Goal: Task Accomplishment & Management: Use online tool/utility

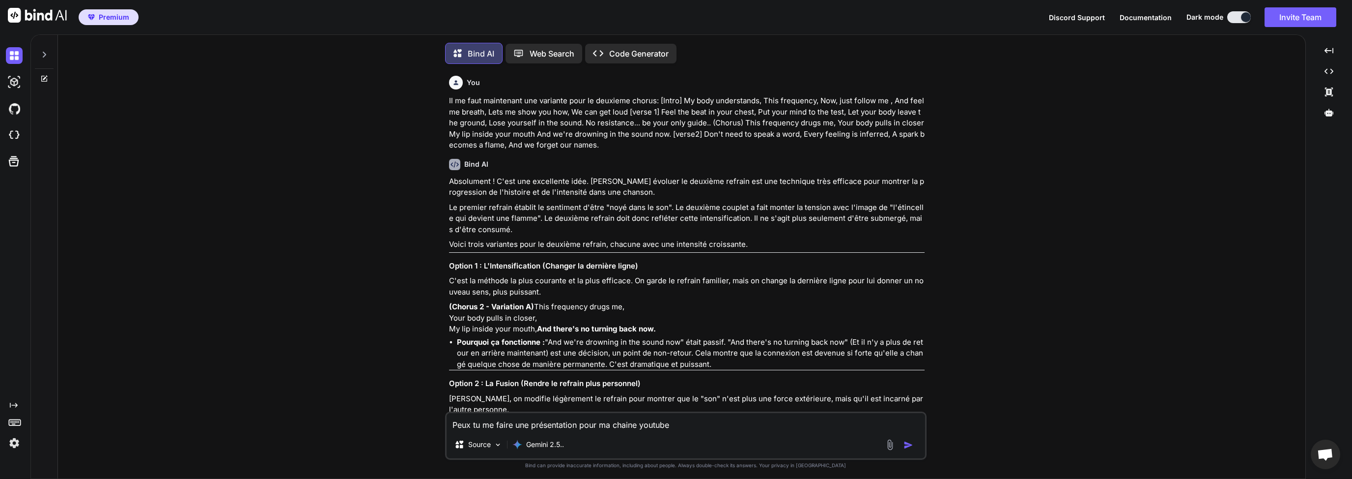
scroll to position [3745, 0]
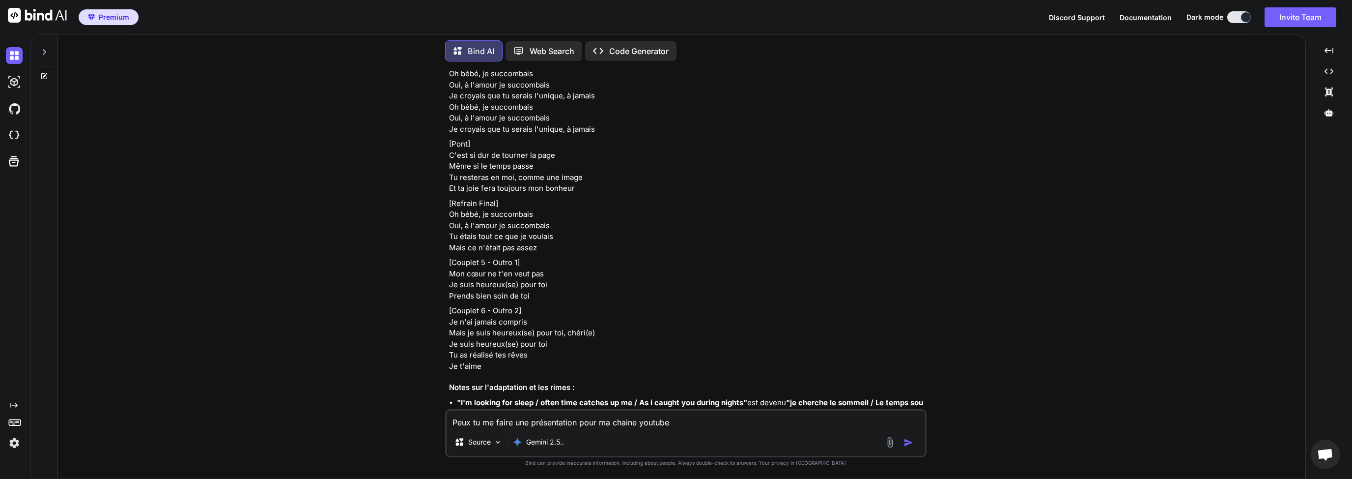
drag, startPoint x: 642, startPoint y: 427, endPoint x: 437, endPoint y: 419, distance: 205.1
click at [439, 418] on div "You Il me faut maintenant une variante pour le deuxieme chorus: [Intro] My body…" at bounding box center [686, 273] width 1240 height 409
click at [605, 425] on textarea "Peux tu me générer un prompte détaillant en 300 mot" at bounding box center [686, 419] width 479 height 18
click at [699, 423] on textarea "Peux tu me générer un prompte détaillant en 300 mot" at bounding box center [686, 419] width 479 height 18
drag, startPoint x: 566, startPoint y: 421, endPoint x: 657, endPoint y: 424, distance: 91.9
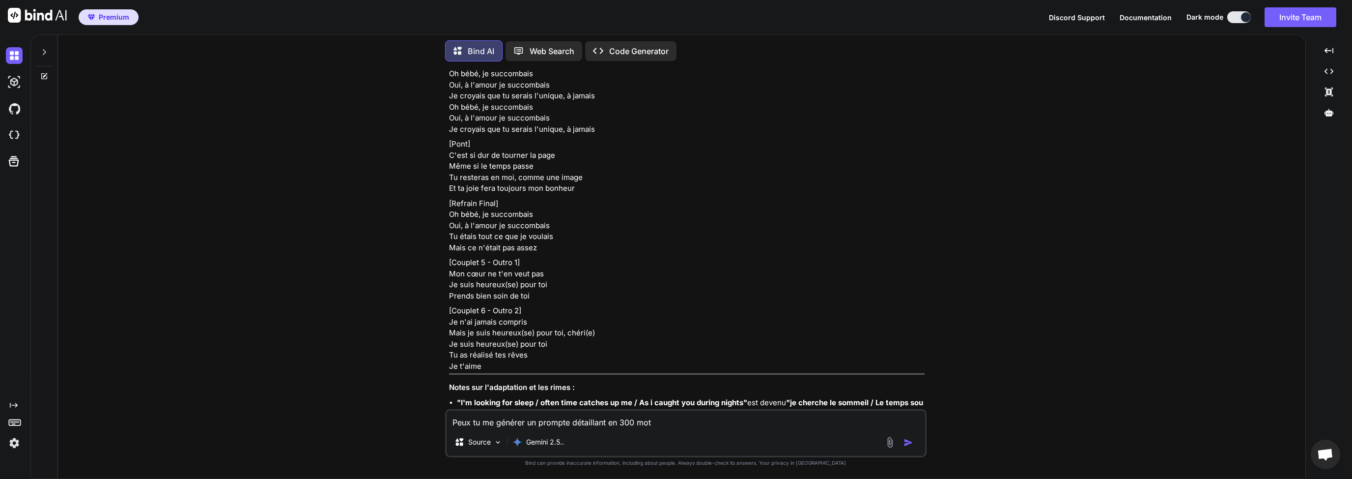
click at [566, 422] on textarea "Peux tu me générer un prompte détaillant en 300 mot" at bounding box center [686, 419] width 479 height 18
click at [694, 423] on textarea "Peux tu me générer un prompte détaillant en 300 mot" at bounding box center [686, 419] width 479 height 18
click at [875, 423] on textarea "Peux tu me générer un prompte qui détaille en 500 mots la description d'une pho…" at bounding box center [686, 419] width 479 height 18
click at [898, 423] on textarea "Peux tu me générer un prompte qui détaille en 500 mots la description d'une pho…" at bounding box center [686, 419] width 479 height 18
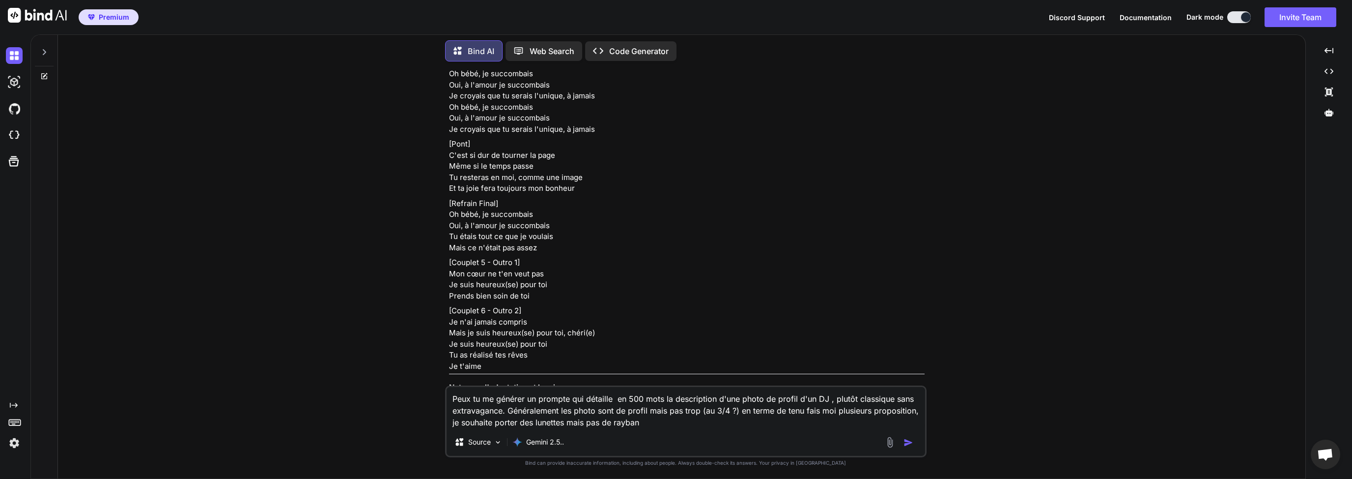
type textarea "Peux tu me générer un prompte qui détaille en 500 mots la description d'une pho…"
click at [911, 443] on img "button" at bounding box center [909, 442] width 10 height 10
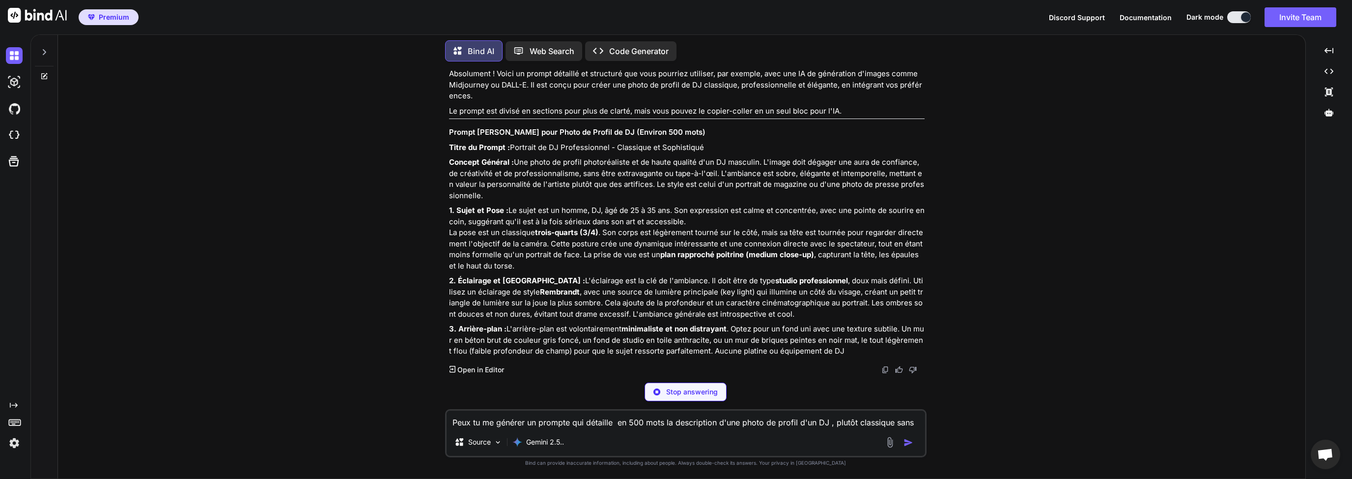
scroll to position [4437, 0]
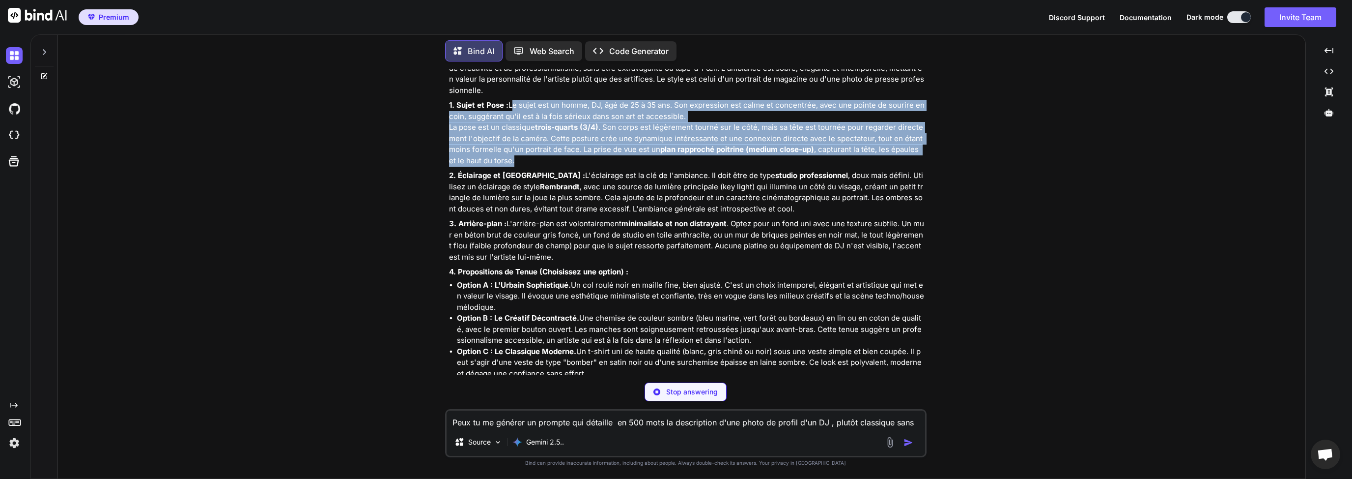
drag, startPoint x: 450, startPoint y: 236, endPoint x: 590, endPoint y: 293, distance: 151.4
click at [590, 166] on p "1. Sujet et Pose : Le sujet est un homme, DJ, âgé de 25 à 35 ans. Son expressio…" at bounding box center [687, 133] width 476 height 66
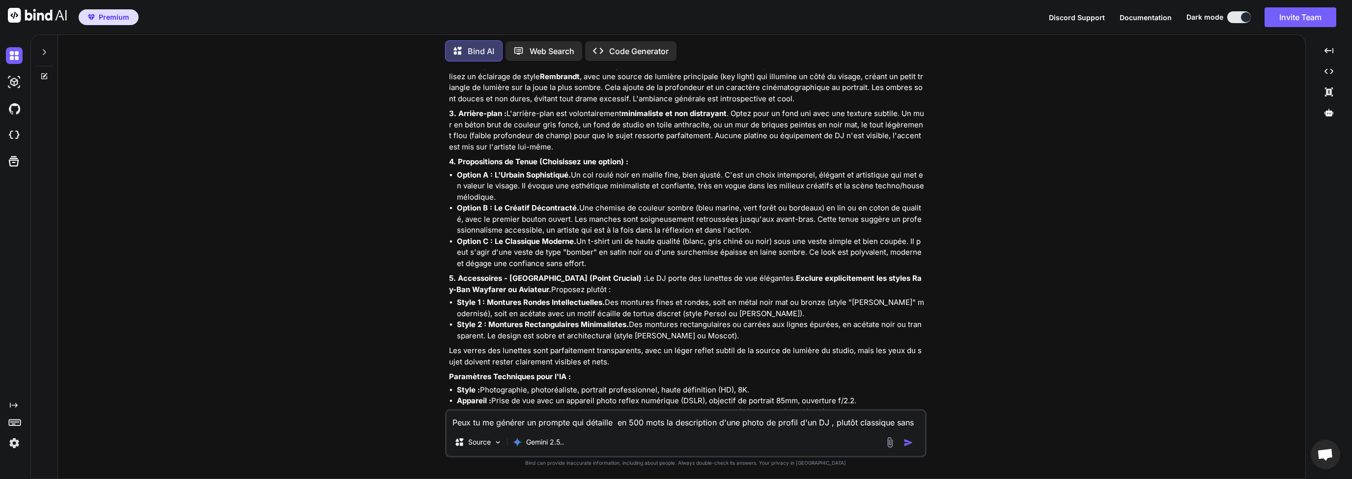
scroll to position [4452, 0]
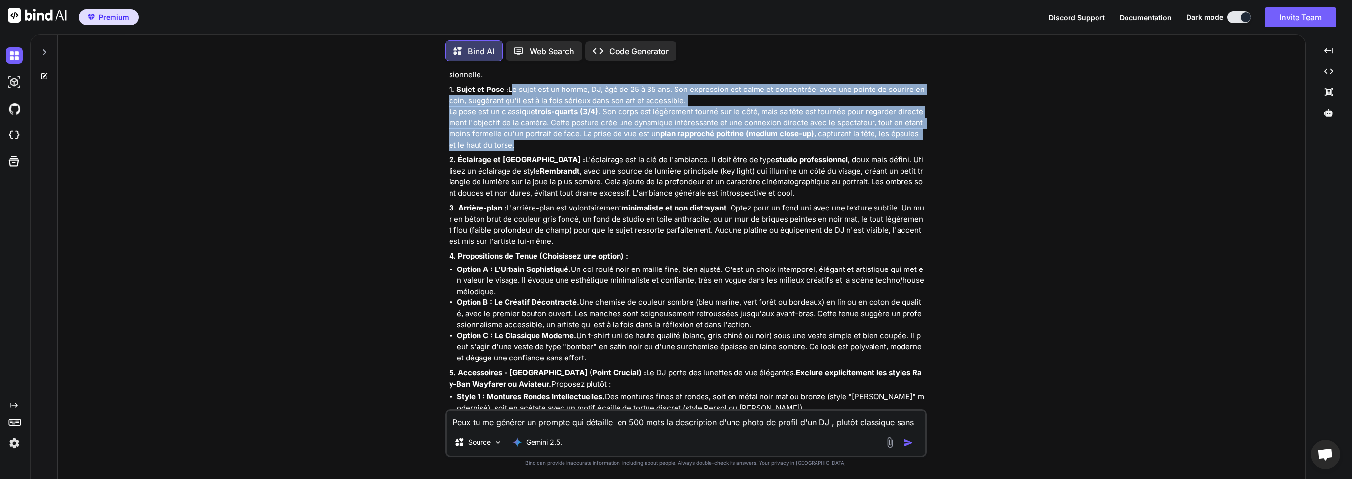
click at [518, 150] on p "1. Sujet et Pose : Le sujet est un homme, DJ, âgé de 25 à 35 ans. Son expressio…" at bounding box center [687, 117] width 476 height 66
drag, startPoint x: 450, startPoint y: 220, endPoint x: 556, endPoint y: 275, distance: 119.6
click at [556, 150] on p "1. Sujet et Pose : Le sujet est un homme, DJ, âgé de 25 à 35 ans. Son expressio…" at bounding box center [687, 117] width 476 height 66
copy p "Le sujet est un homme, DJ, âgé de 25 à 35 ans. Son expression est calme et conc…"
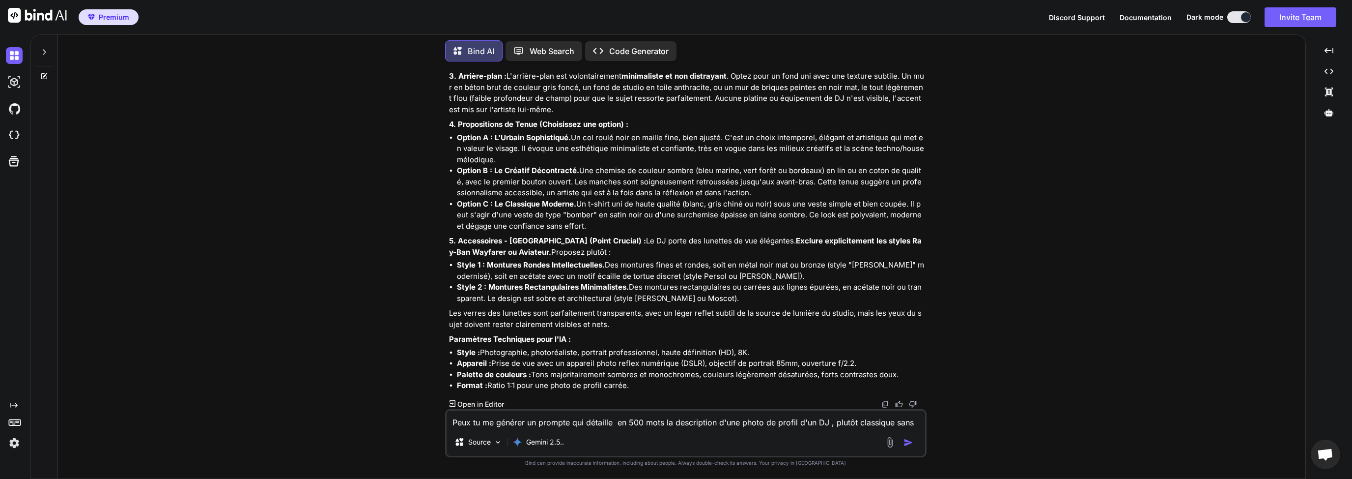
scroll to position [4735, 0]
click at [510, 421] on textarea "Peux tu me générer un prompte qui détaille en 500 mots la description d'une pho…" at bounding box center [686, 419] width 479 height 18
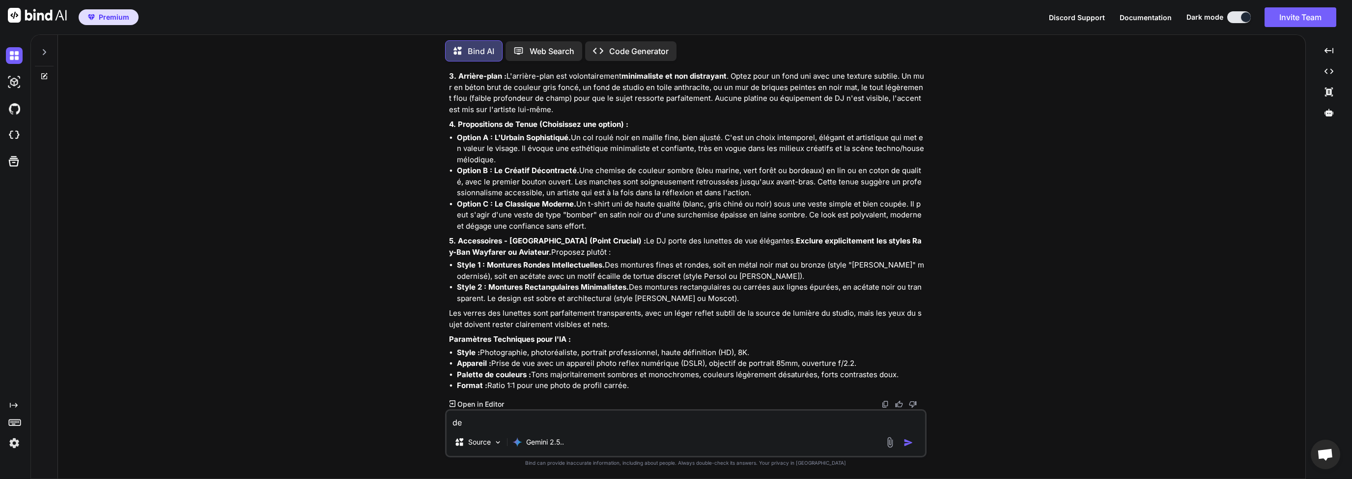
type textarea "d"
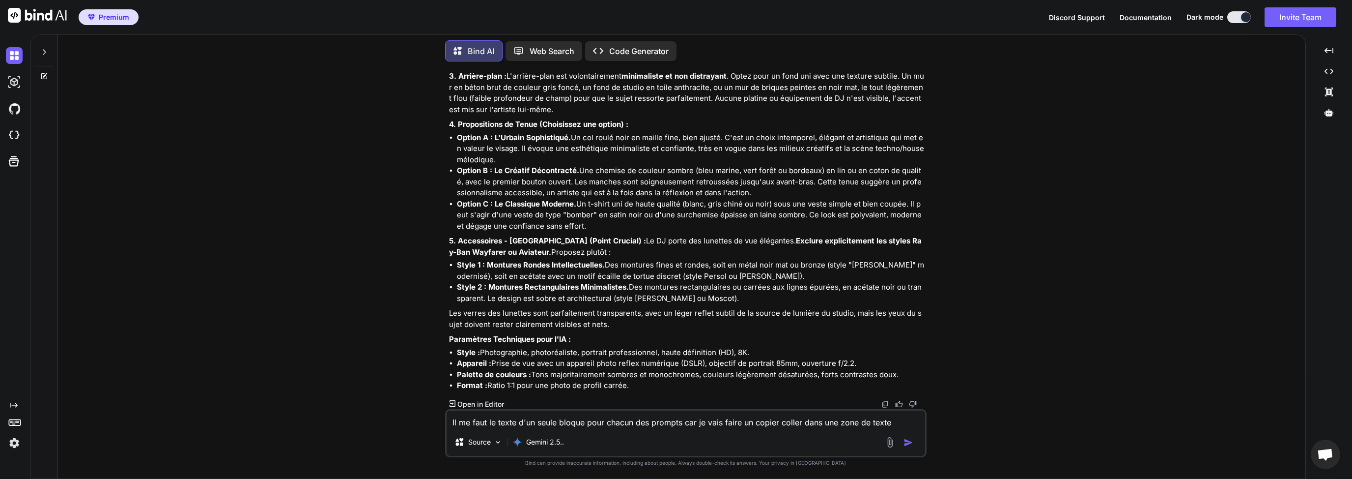
type textarea "Il me faut le texte d'un seule bloque pour chacun des prompts car je vais faire…"
click at [906, 444] on img "button" at bounding box center [909, 442] width 10 height 10
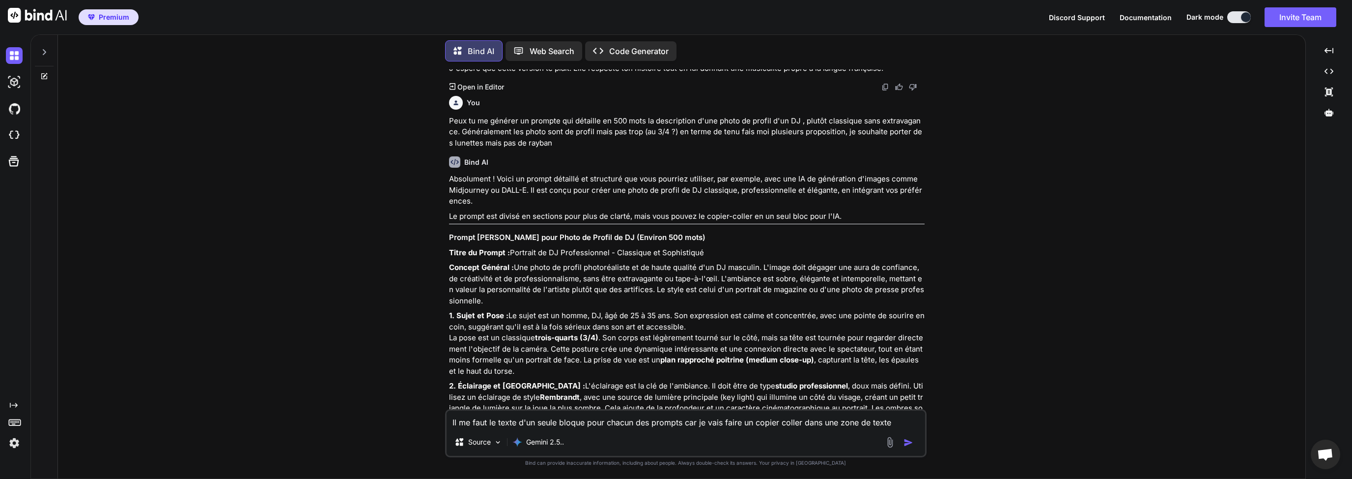
scroll to position [4415, 0]
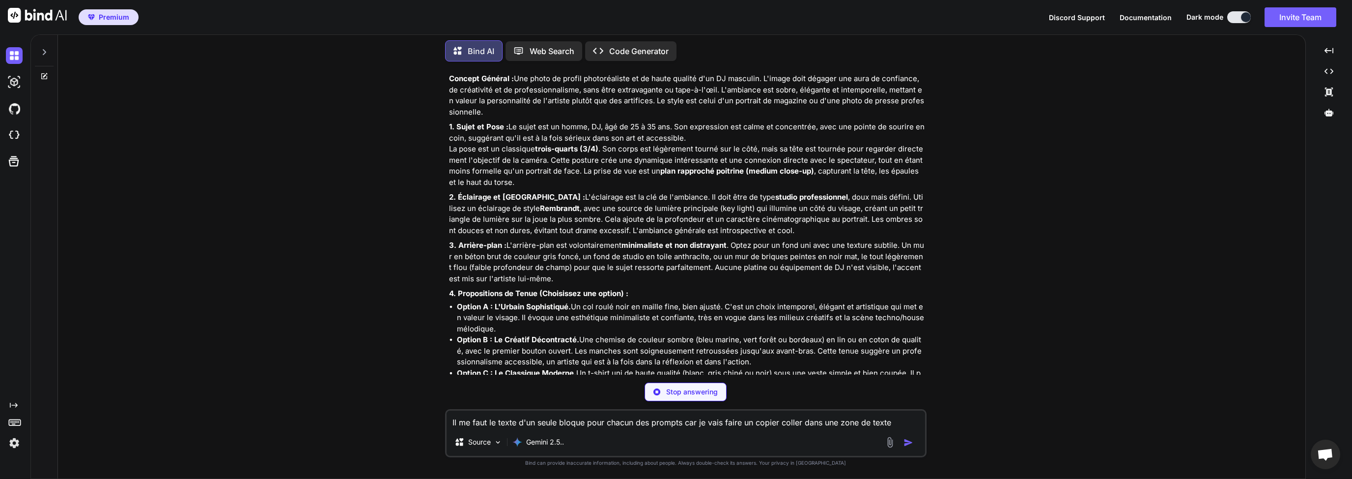
drag, startPoint x: 664, startPoint y: 118, endPoint x: 763, endPoint y: 122, distance: 98.8
click at [760, 18] on p "Absolument ! Voici un prompt détaillé et structuré que vous pourriez utiliser, …" at bounding box center [687, 1] width 476 height 33
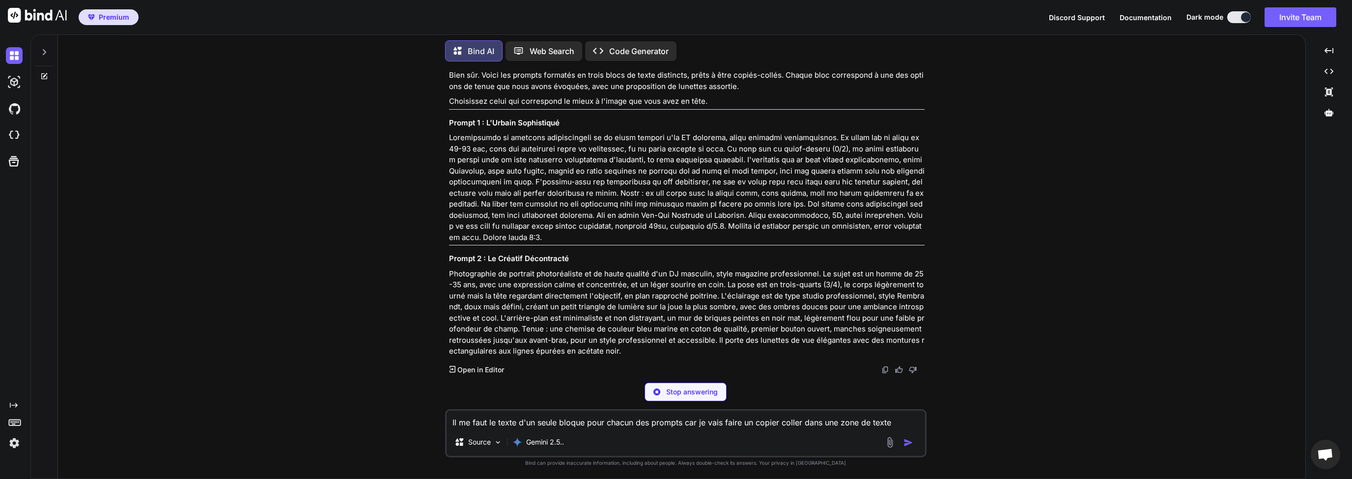
scroll to position [5075, 0]
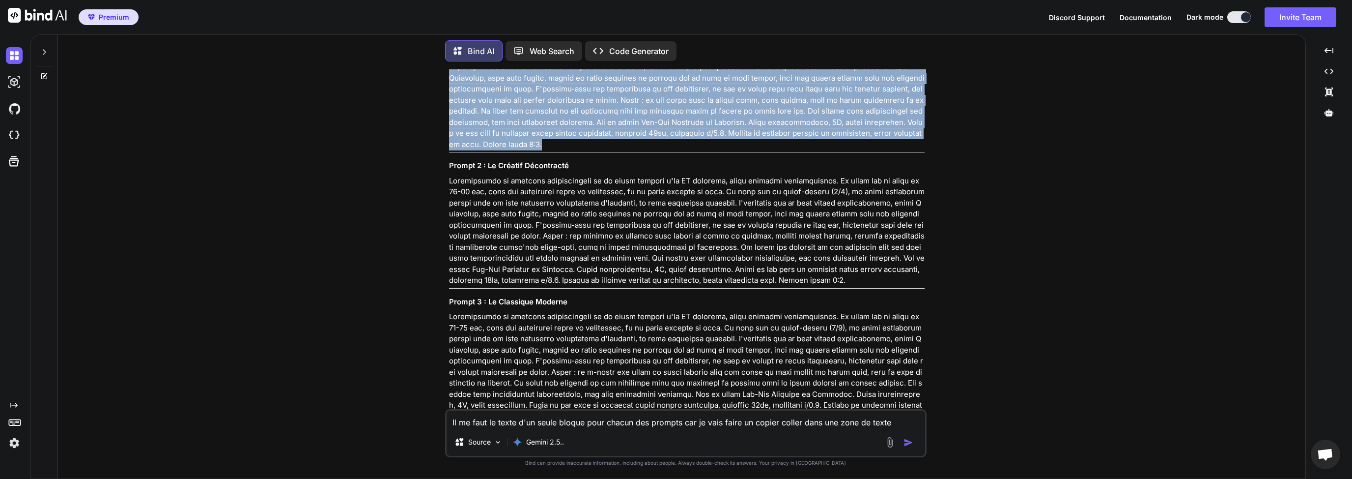
drag, startPoint x: 448, startPoint y: 195, endPoint x: 915, endPoint y: 284, distance: 475.2
click at [915, 150] on p at bounding box center [687, 94] width 476 height 111
copy p "Loremipsumdo si ametcons adipiscingeli se do eiusm tempori u'la ET dolorema, al…"
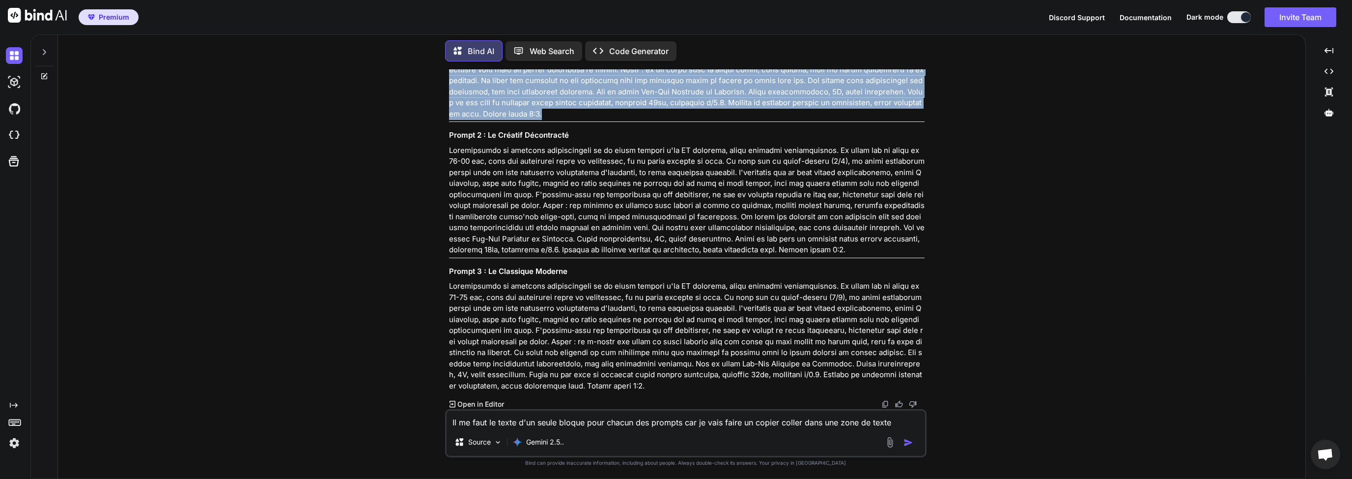
scroll to position [5246, 0]
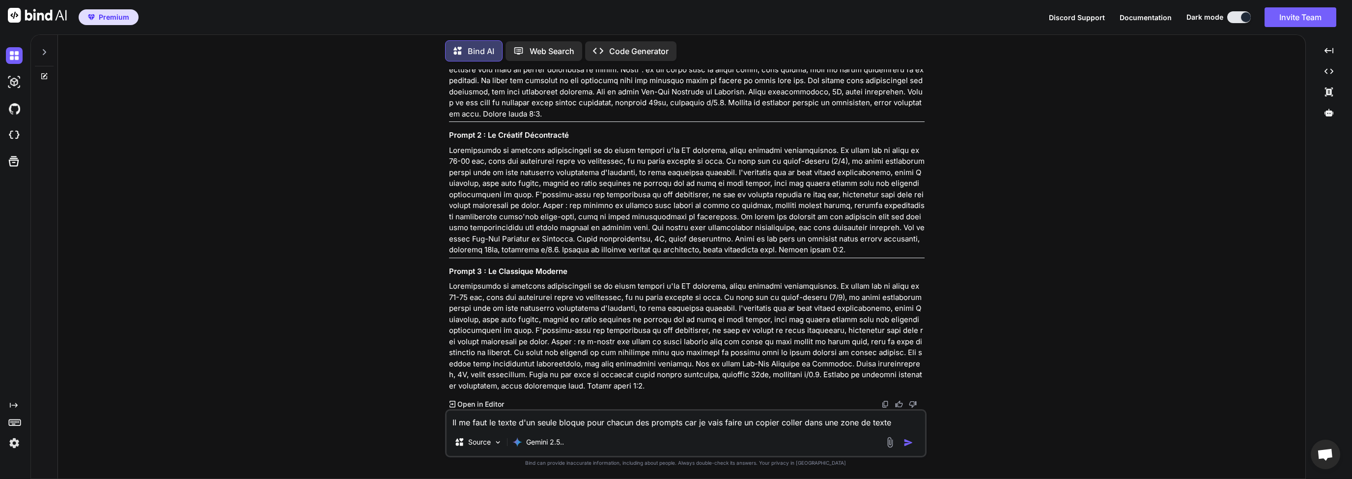
click at [475, 192] on p at bounding box center [687, 200] width 476 height 111
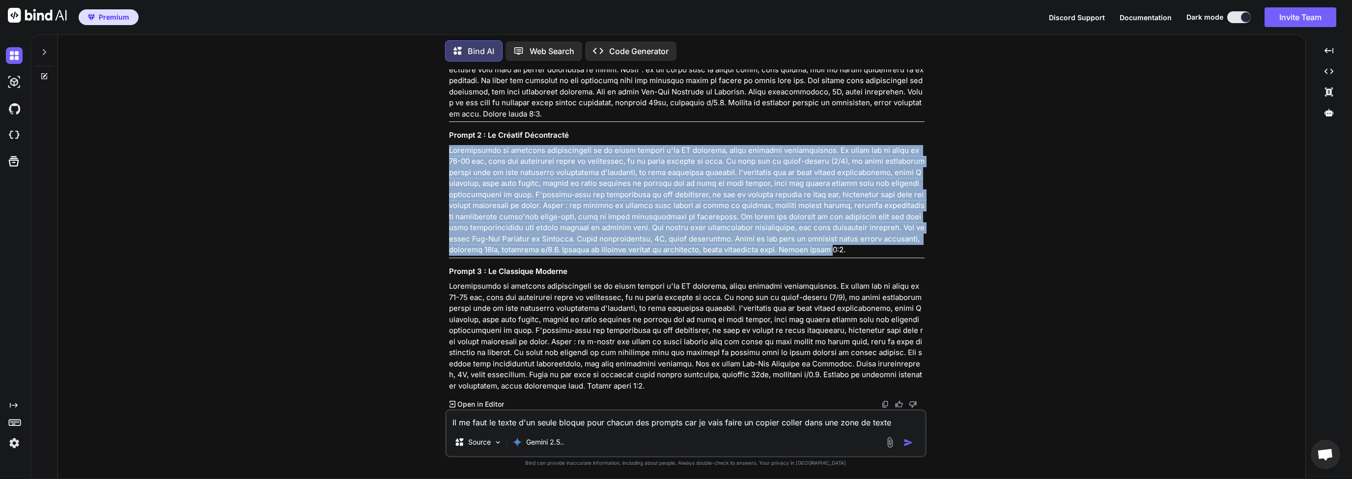
drag, startPoint x: 450, startPoint y: 150, endPoint x: 783, endPoint y: 249, distance: 347.8
click at [783, 248] on p at bounding box center [687, 200] width 476 height 111
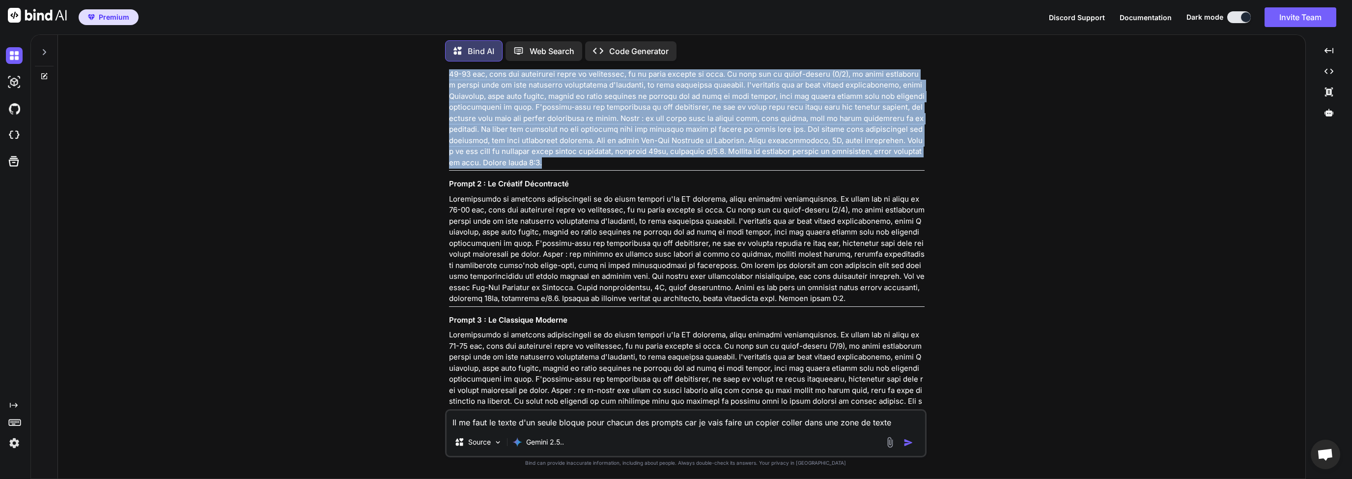
drag, startPoint x: 451, startPoint y: 216, endPoint x: 921, endPoint y: 307, distance: 479.4
click at [921, 168] on p at bounding box center [687, 112] width 476 height 111
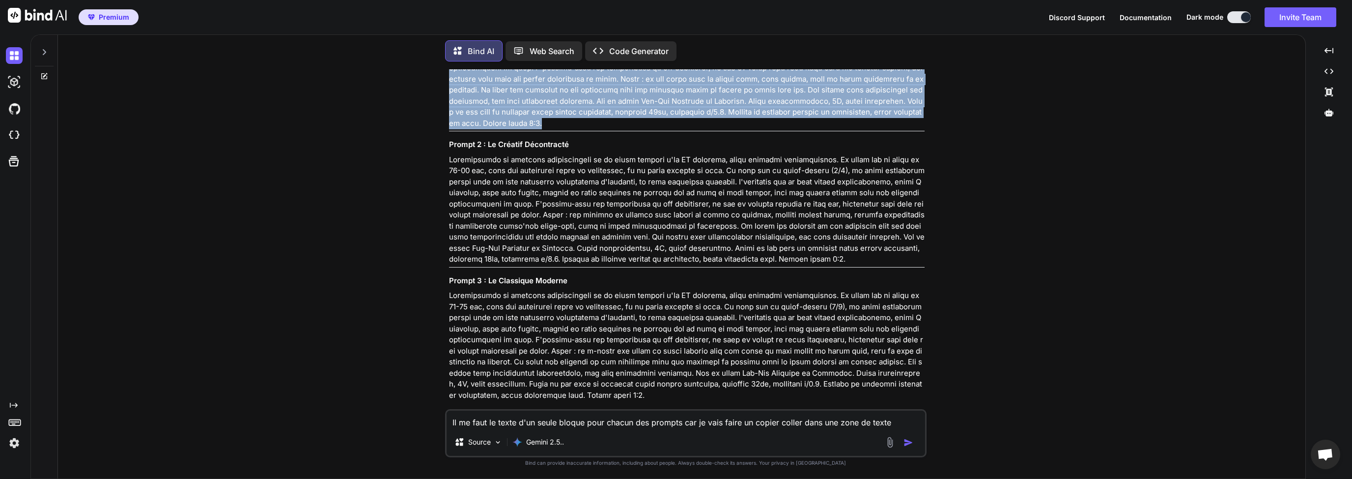
scroll to position [5152, 0]
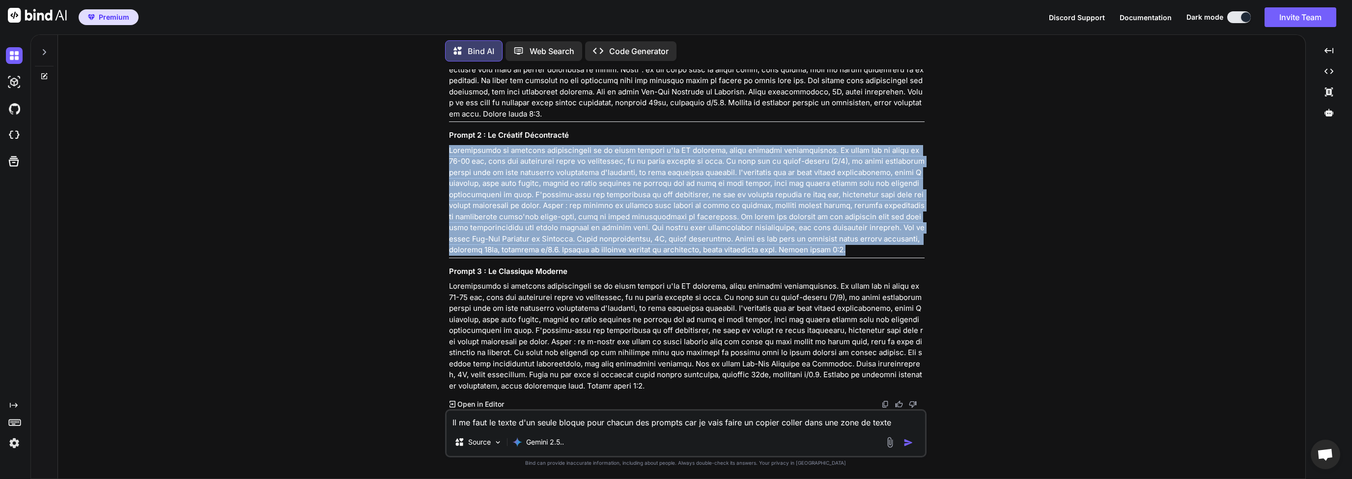
drag, startPoint x: 450, startPoint y: 246, endPoint x: 776, endPoint y: 326, distance: 336.1
click at [801, 256] on p at bounding box center [687, 200] width 476 height 111
copy p "Loremipsumdo si ametcons adipiscingeli se do eiusm tempori u'la ET dolorema, al…"
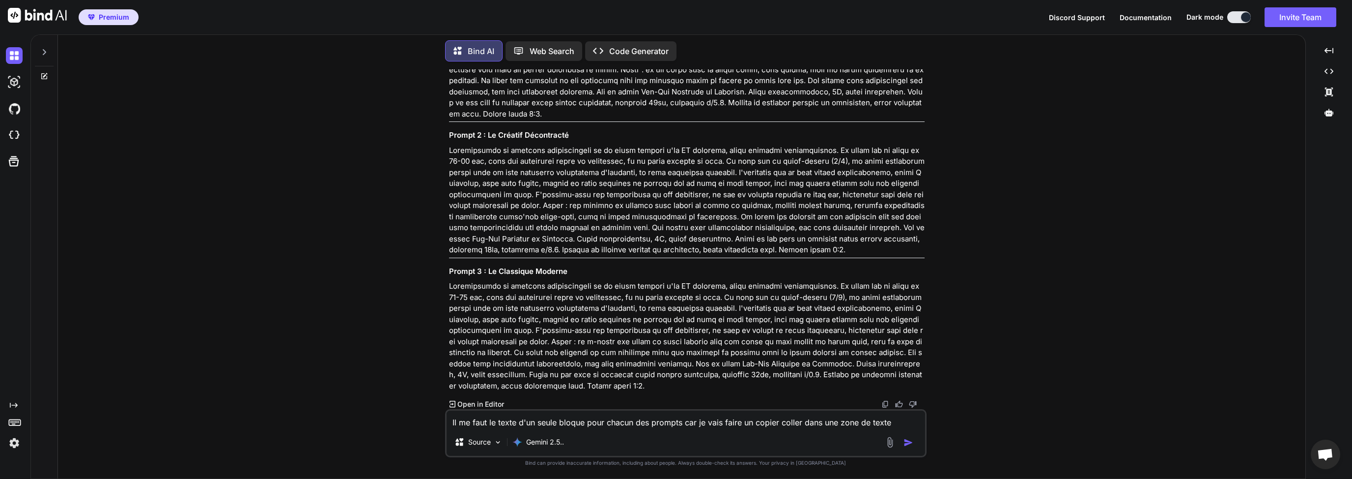
click at [565, 421] on textarea "Il me faut le texte d'un seule bloque pour chacun des prompts car je vais faire…" at bounding box center [686, 419] width 479 height 18
type textarea "Il faut que le texte tienne a chaque fois en 500 mots max, je souhaite porter d…"
click at [910, 443] on img "button" at bounding box center [909, 442] width 10 height 10
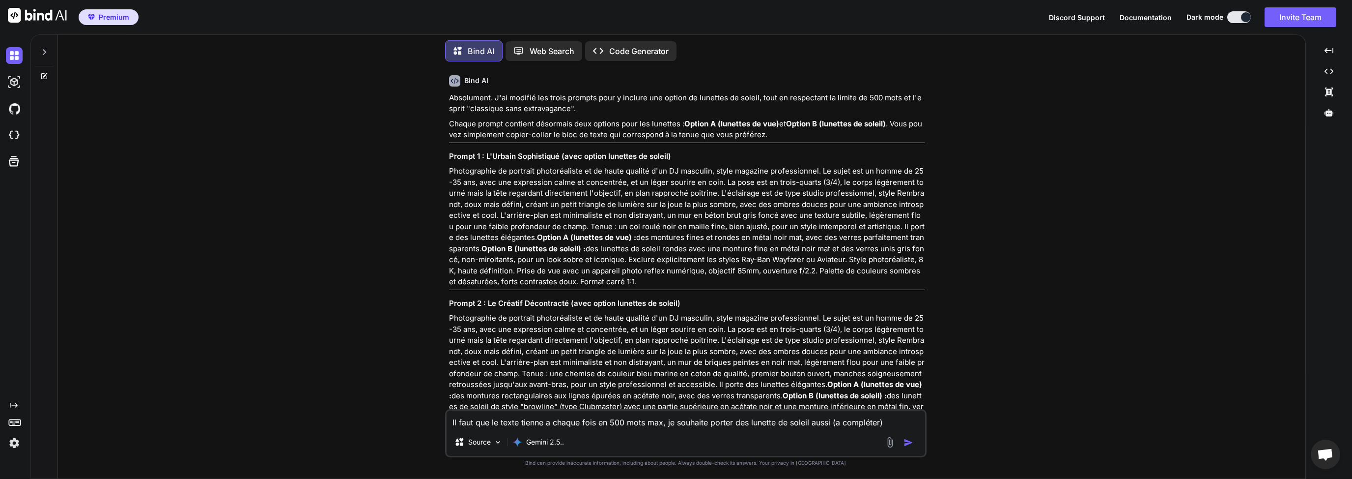
scroll to position [5586, 0]
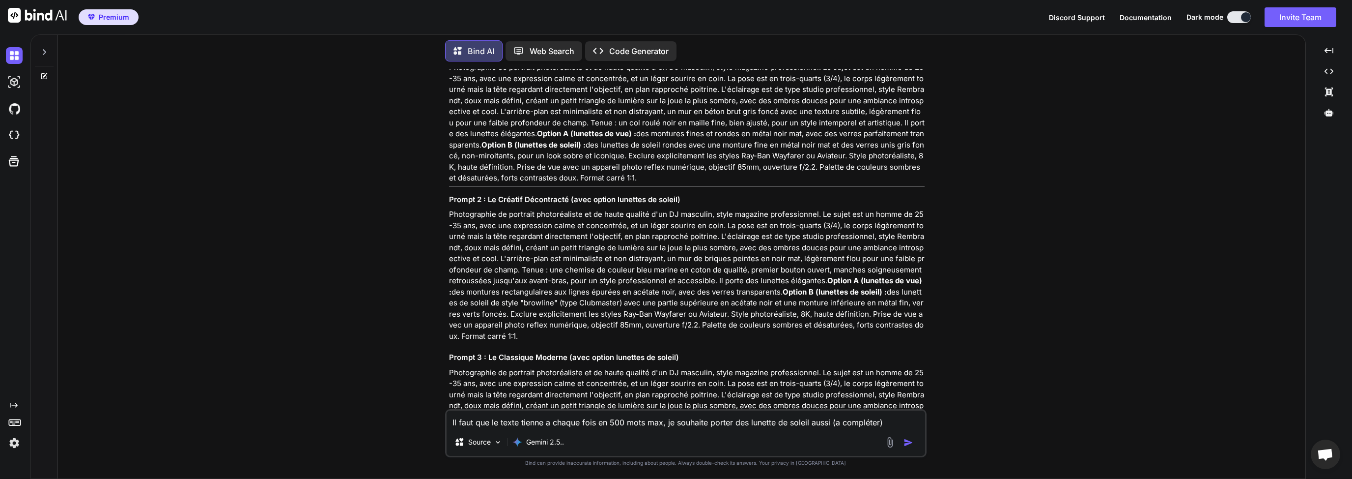
drag, startPoint x: 449, startPoint y: 208, endPoint x: 611, endPoint y: 320, distance: 197.1
click at [611, 184] on p "Photographie de portrait photoréaliste et de haute qualité d'un DJ masculin, st…" at bounding box center [687, 123] width 476 height 122
copy p "Loremipsumdo si ametcons adipiscingeli se do eiusm tempori u'la ET dolorema, al…"
click at [565, 138] on strong "Option A (lunettes de vue) :" at bounding box center [586, 133] width 99 height 9
drag, startPoint x: 450, startPoint y: 206, endPoint x: 613, endPoint y: 322, distance: 199.9
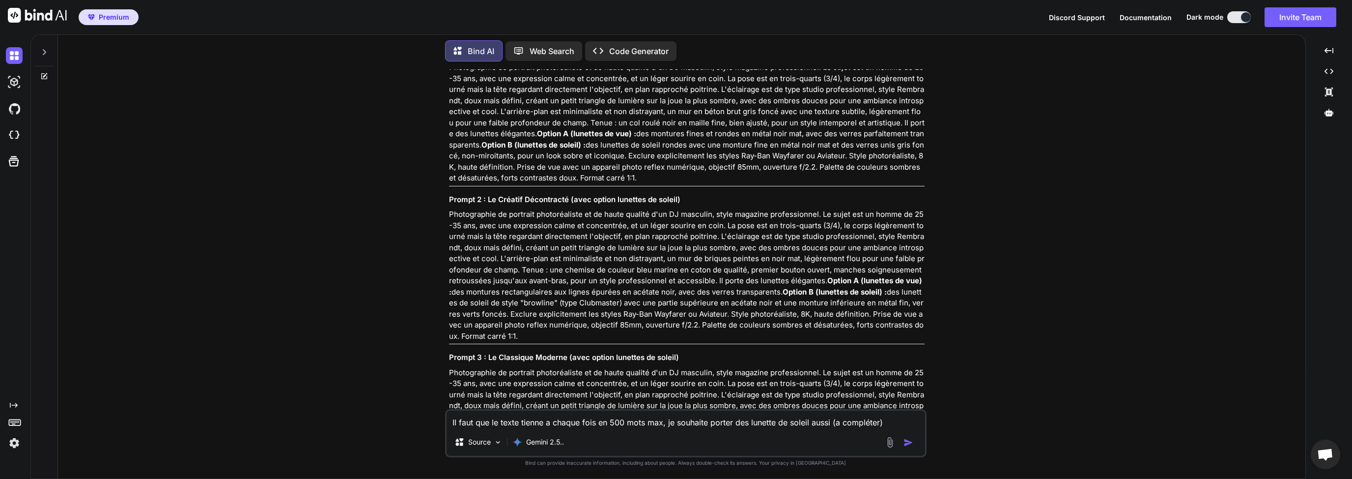
click at [613, 184] on p "Photographie de portrait photoréaliste et de haute qualité d'un DJ masculin, st…" at bounding box center [687, 123] width 476 height 122
copy p "Loremipsumdo si ametcons adipiscingeli se do eiusm tempori u'la ET dolorema, al…"
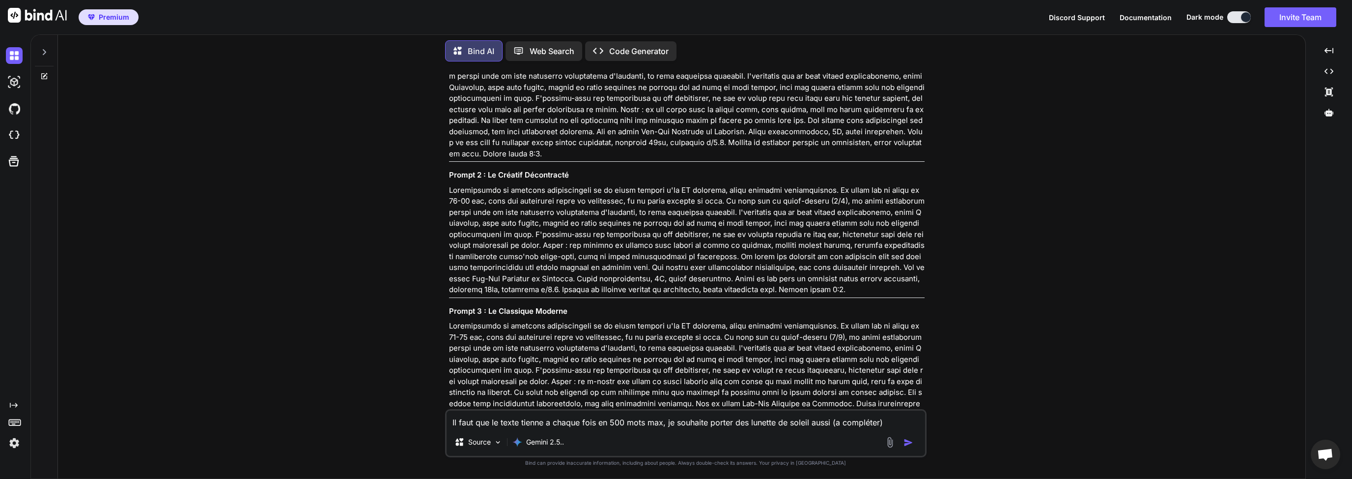
drag, startPoint x: 450, startPoint y: 206, endPoint x: 529, endPoint y: 207, distance: 78.6
click at [529, 159] on p at bounding box center [687, 104] width 476 height 111
click at [531, 159] on p at bounding box center [687, 104] width 476 height 111
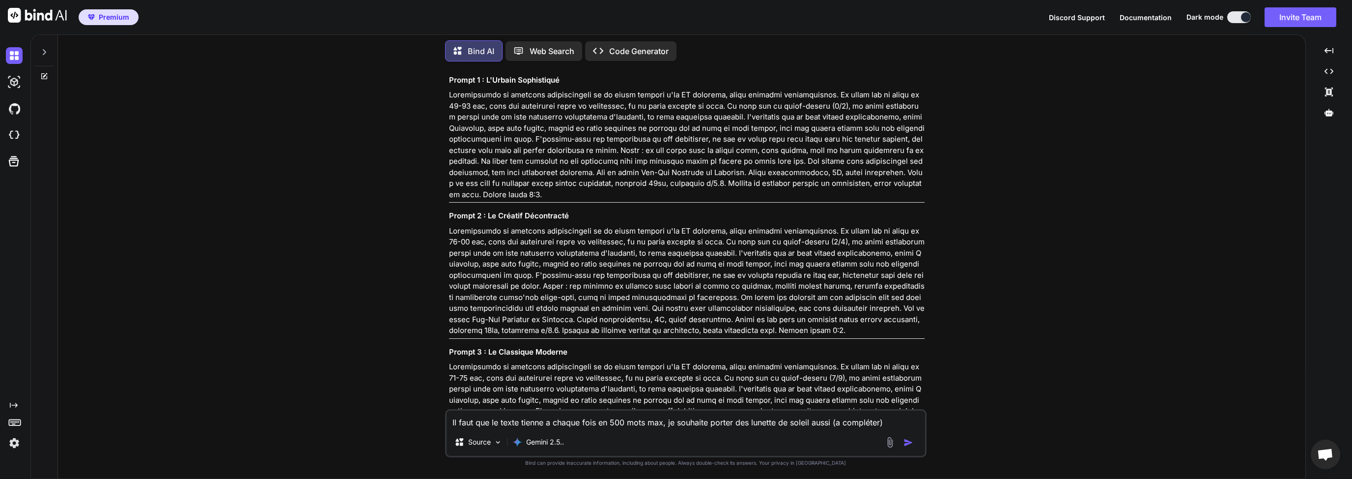
scroll to position [4972, 0]
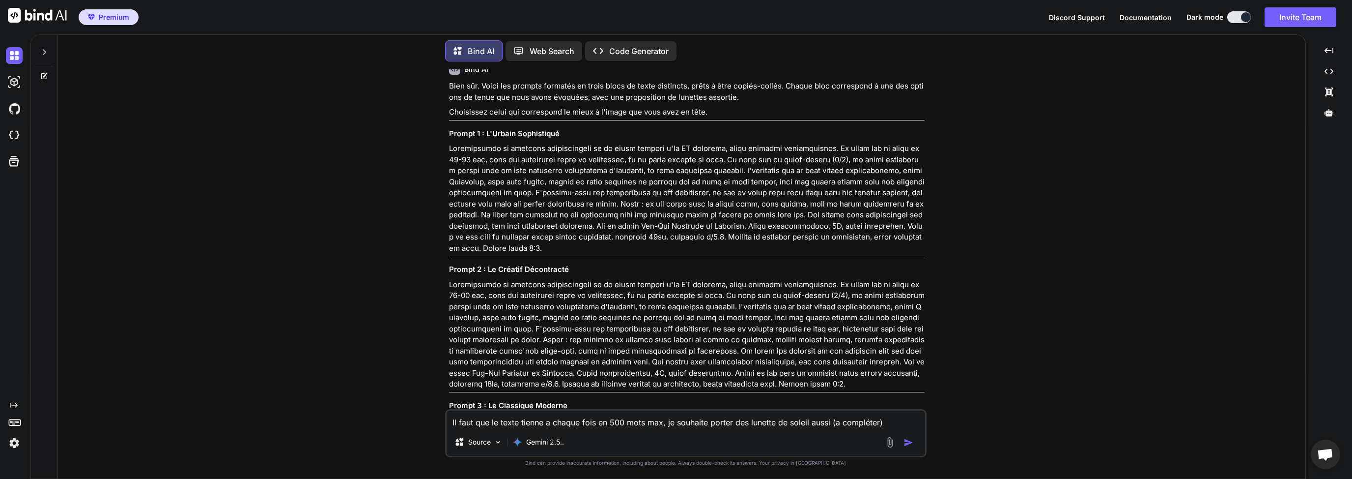
drag, startPoint x: 465, startPoint y: 199, endPoint x: 607, endPoint y: 200, distance: 142.0
click at [607, 56] on p "Il me faut le texte d'un seule bloque pour chacun des prompts car je vais faire…" at bounding box center [687, 50] width 476 height 11
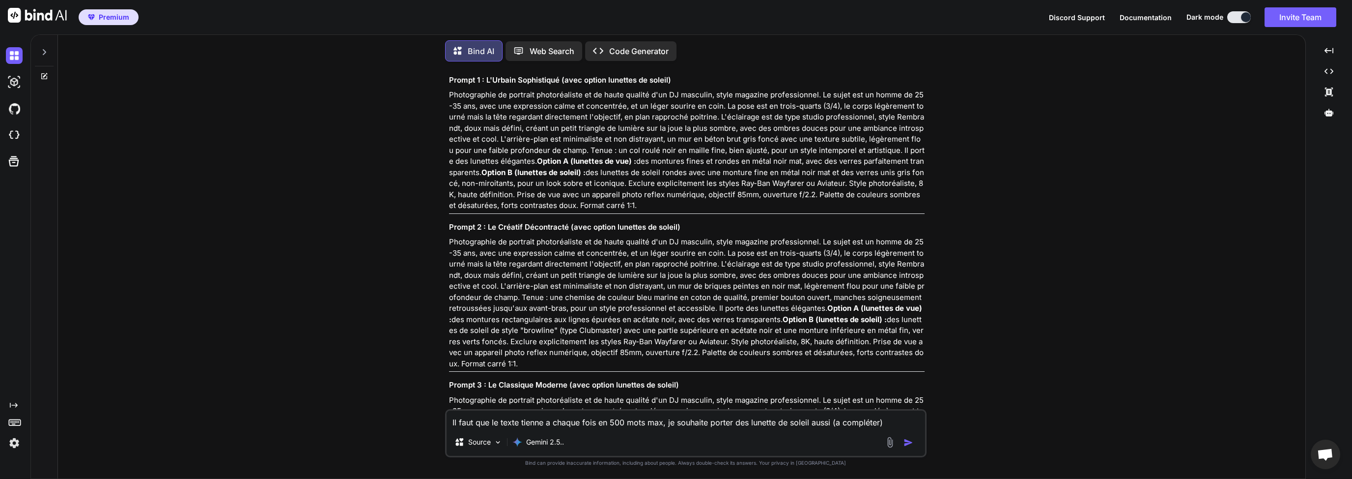
scroll to position [5540, 0]
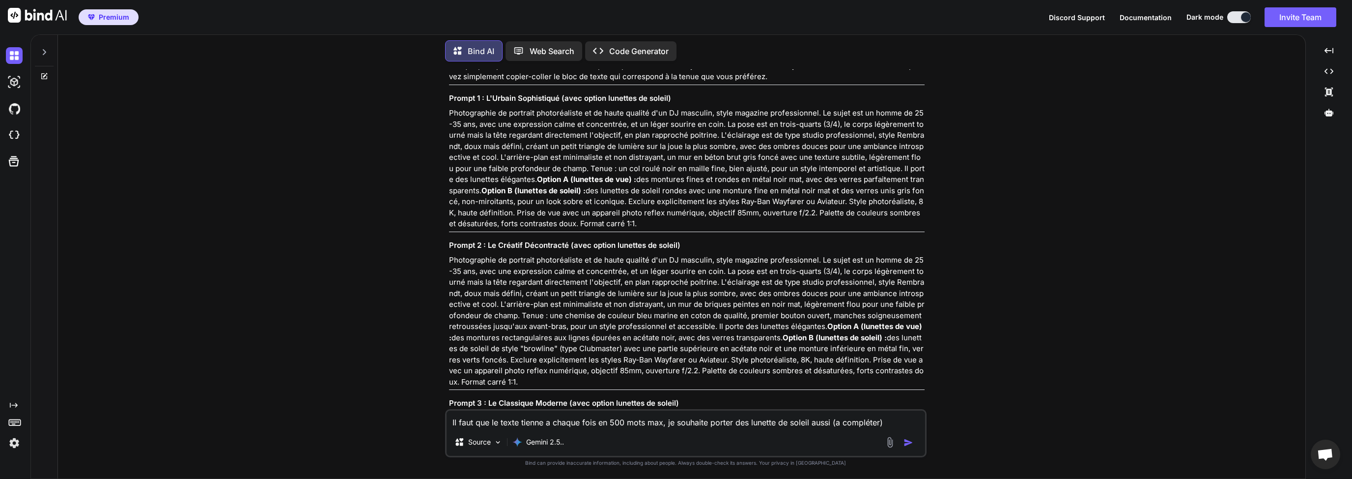
click at [478, 229] on p "Photographie de portrait photoréaliste et de haute qualité d'un DJ masculin, st…" at bounding box center [687, 169] width 476 height 122
drag, startPoint x: 449, startPoint y: 142, endPoint x: 861, endPoint y: 144, distance: 412.8
click at [860, 9] on p "Il faut que le texte tienne a chaque fois en 500 mots max, je souhaite porter d…" at bounding box center [687, 3] width 476 height 11
copy p "Il faut que le texte tienne a chaque fois en 500 mots max, je souhaite porter d…"
click at [587, 419] on textarea "Il faut que le texte tienne a chaque fois en 500 mots max, je souhaite porter d…" at bounding box center [686, 419] width 479 height 18
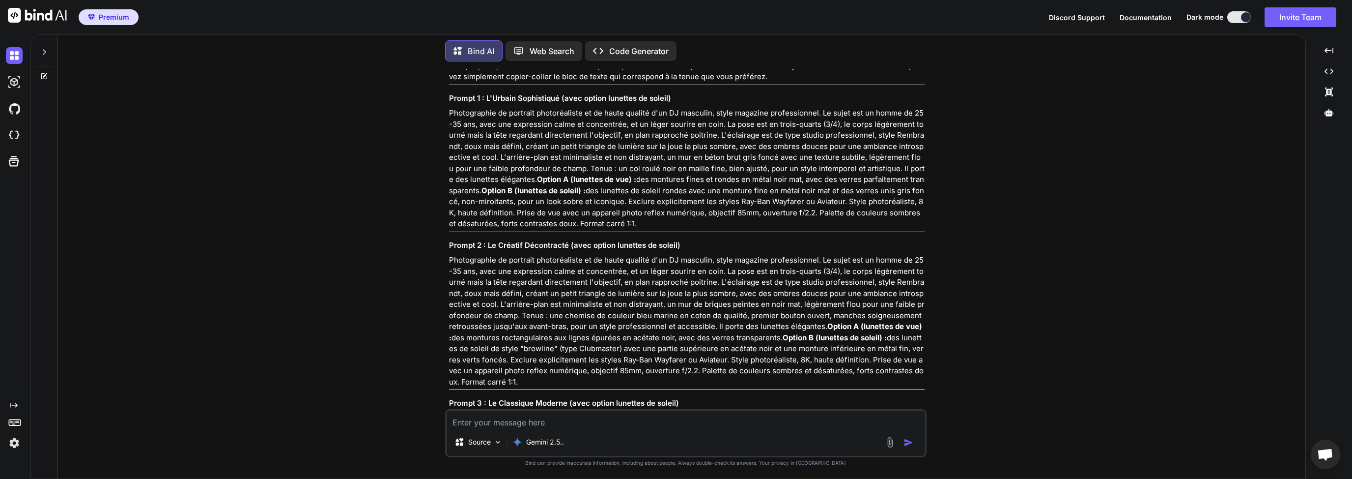
paste textarea "Il faut que le texte tienne a chaque fois en 500 mots max, je souhaite porter d…"
click at [490, 421] on textarea "Il faut que le texte tienne a chaque fois en 500 mots max, je souhaite porter d…" at bounding box center [686, 419] width 479 height 18
click at [474, 420] on textarea "Il faut que le texte tienne a chaque fois en 500 mots max, je souhaite porter d…" at bounding box center [686, 419] width 479 height 18
click at [457, 421] on textarea "Il faut que le texte tienne a chaque fois en 500 mots max, je souhaite porter d…" at bounding box center [686, 419] width 479 height 18
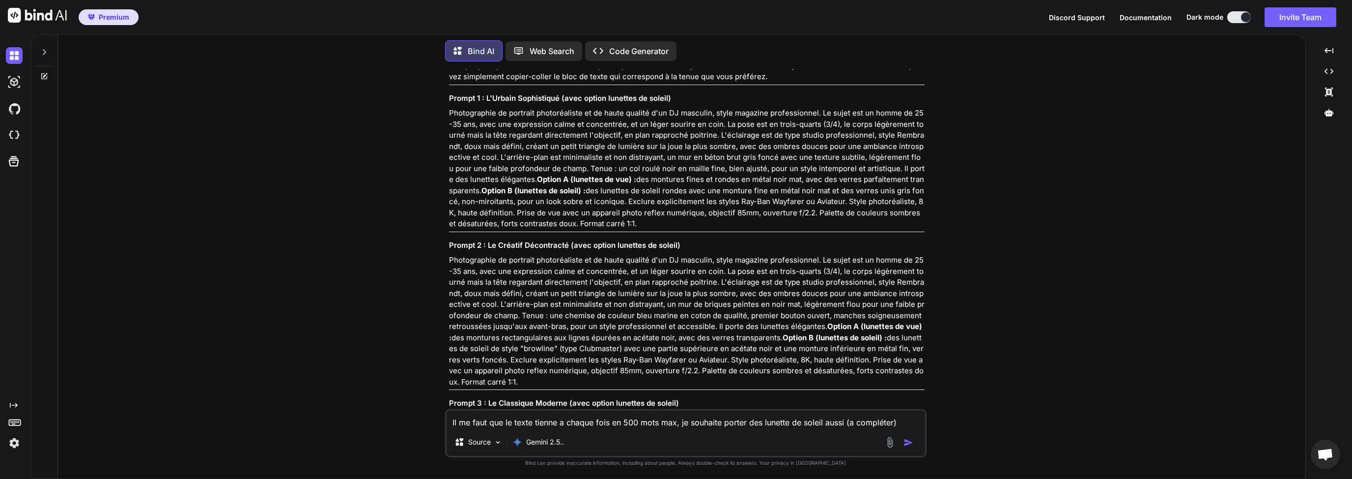
click at [649, 423] on textarea "Il me faut que le texte tienne a chaque fois en 500 mots max, je souhaite porte…" at bounding box center [686, 419] width 479 height 18
drag, startPoint x: 478, startPoint y: 423, endPoint x: 509, endPoint y: 423, distance: 31.0
click at [509, 423] on textarea "Il me faut que le texte tienne a chaque fois en 500 lettre max, je souhaite por…" at bounding box center [686, 419] width 479 height 18
click at [472, 420] on textarea "Il me faut que le texte tienne a chaque fois en 500 lettre max, je souhaite por…" at bounding box center [686, 419] width 479 height 18
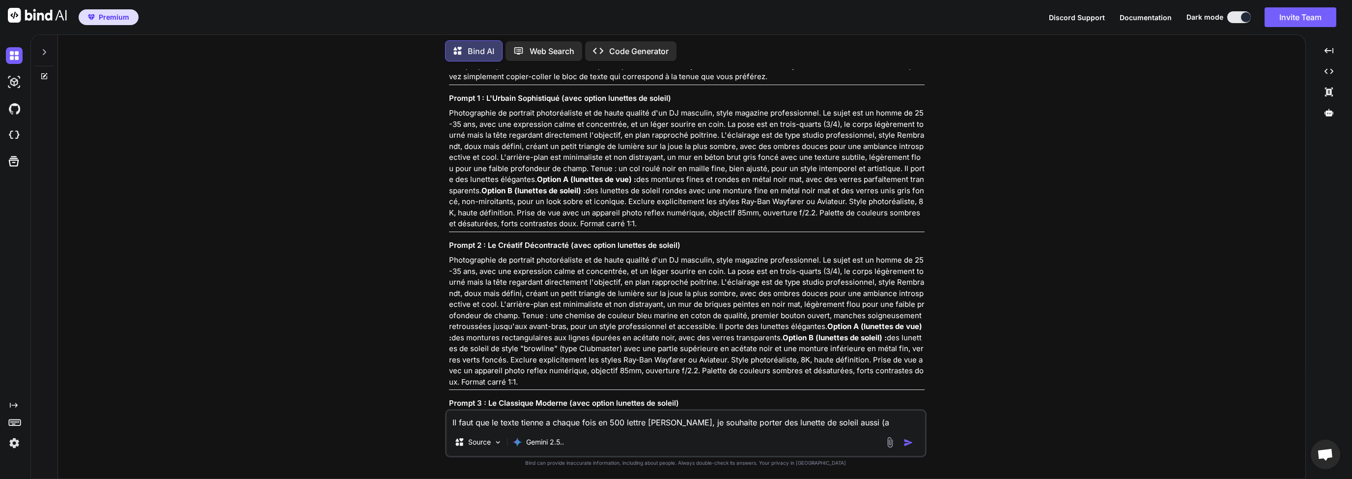
type textarea "Il faut que le texte tienne a chaque fois en 500 lettre [PERSON_NAME], je souha…"
click at [912, 444] on img "button" at bounding box center [909, 442] width 10 height 10
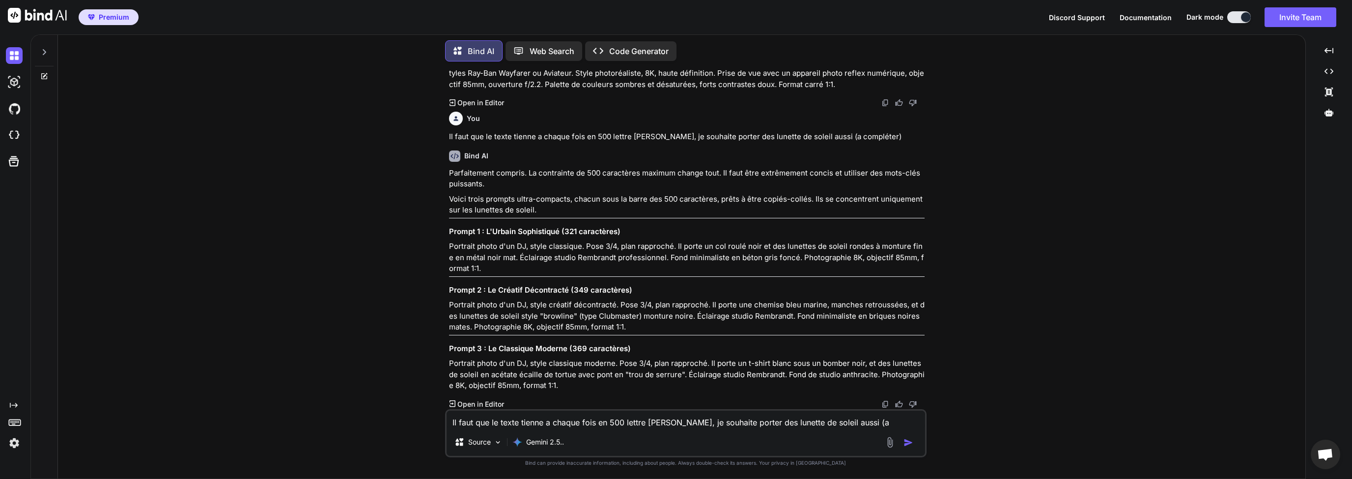
scroll to position [6124, 0]
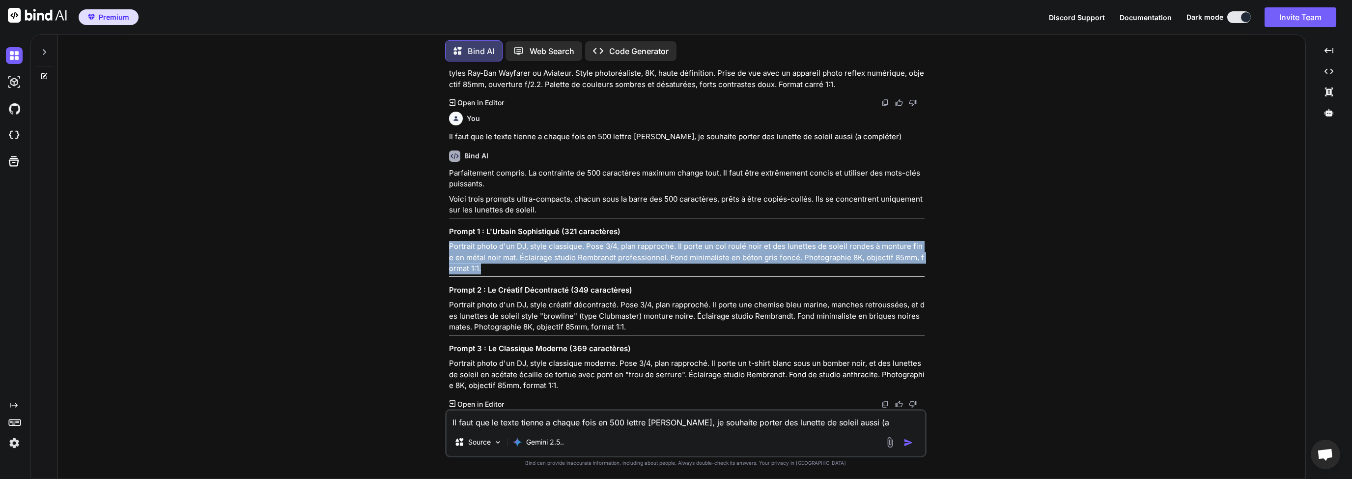
drag, startPoint x: 449, startPoint y: 249, endPoint x: 543, endPoint y: 271, distance: 96.4
click at [543, 271] on p "Portrait photo d'un DJ, style classique. Pose 3/4, plan rapproché. Il porte un …" at bounding box center [687, 257] width 476 height 33
copy p "Portrait photo d'un DJ, style classique. Pose 3/4, plan rapproché. Il porte un …"
click at [710, 270] on p "Portrait photo d'un DJ, style classique. Pose 3/4, plan rapproché. Il porte un …" at bounding box center [687, 257] width 476 height 33
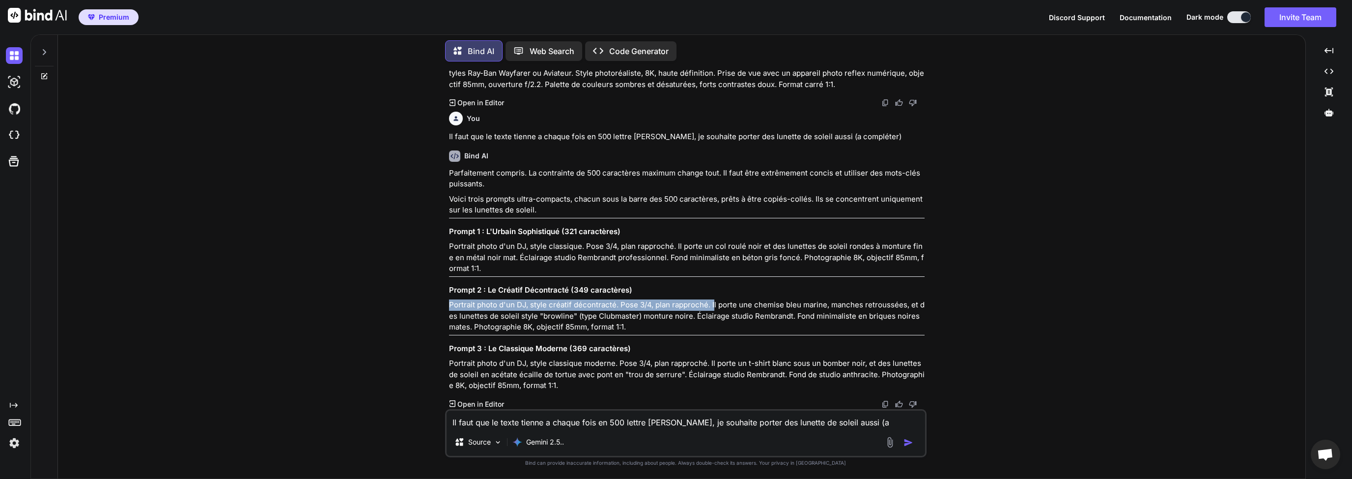
click at [713, 304] on div "Parfaitement compris. La contrainte de 500 caractères maximum change tout. Il f…" at bounding box center [687, 280] width 476 height 224
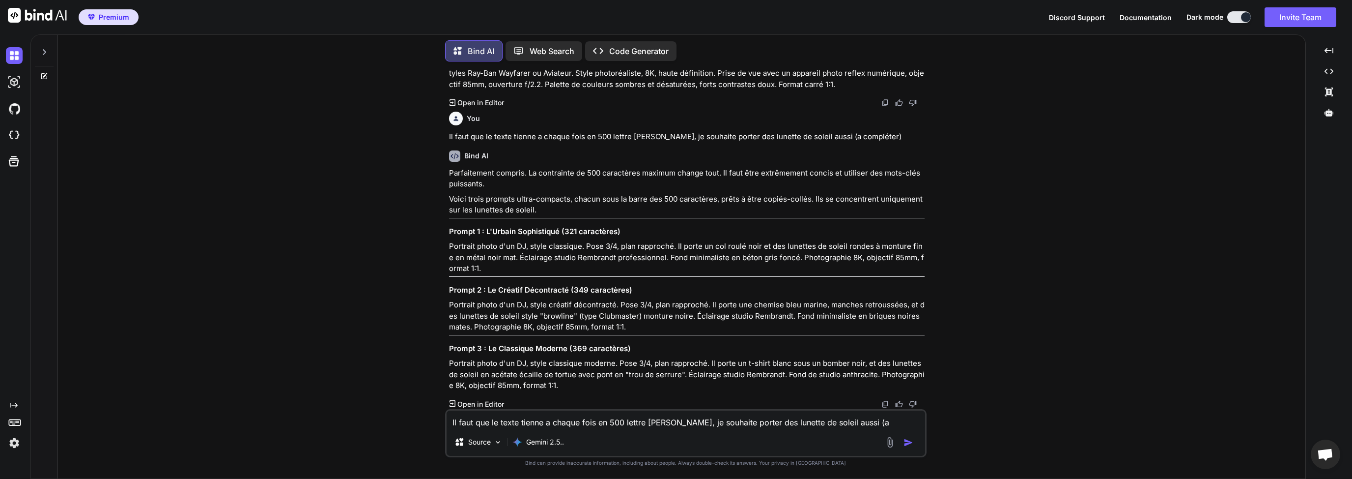
click at [456, 249] on p "Portrait photo d'un DJ, style classique. Pose 3/4, plan rapproché. Il porte un …" at bounding box center [687, 257] width 476 height 33
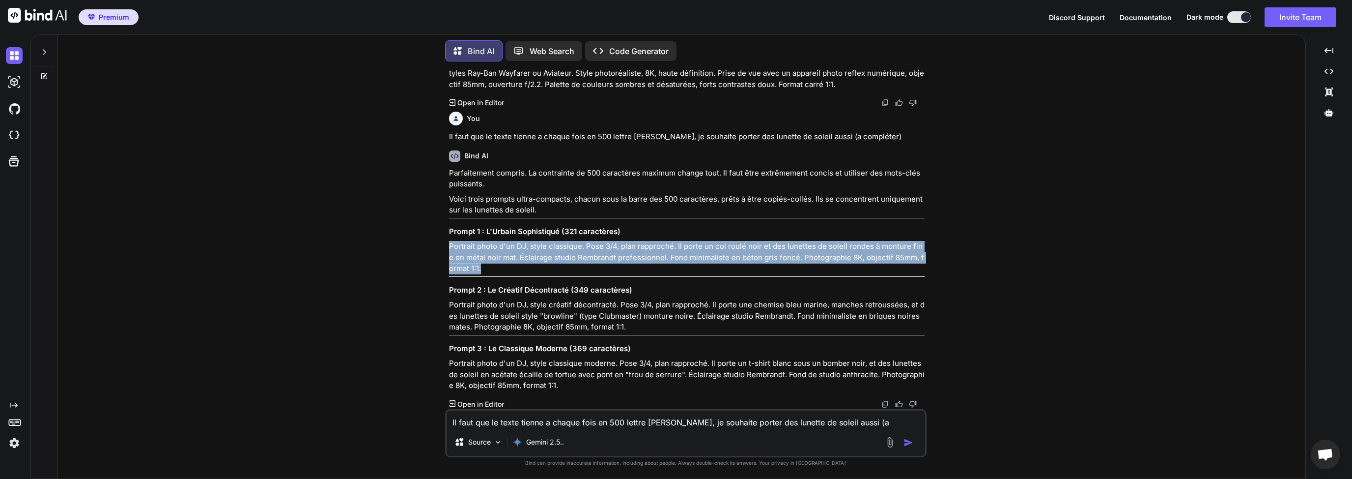
drag, startPoint x: 448, startPoint y: 246, endPoint x: 483, endPoint y: 269, distance: 42.1
click at [483, 269] on p "Portrait photo d'un DJ, style classique. Pose 3/4, plan rapproché. Il porte un …" at bounding box center [687, 257] width 476 height 33
copy p "Portrait photo d'un DJ, style classique. Pose 3/4, plan rapproché. Il porte un …"
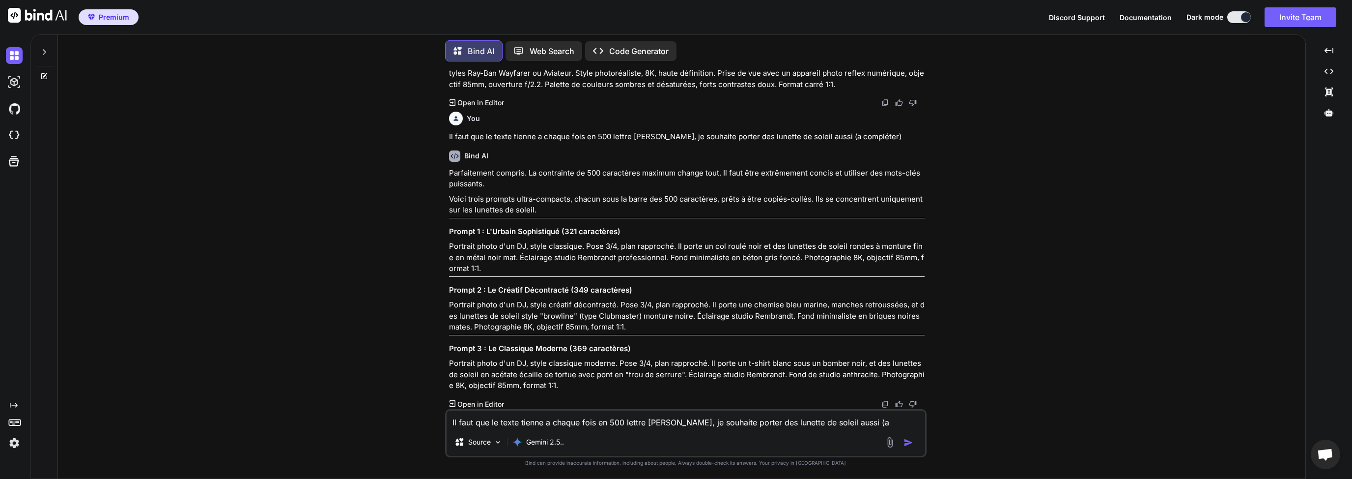
click at [491, 311] on p "Portrait photo d'un DJ, style créatif décontracté. Pose 3/4, plan rapproché. Il…" at bounding box center [687, 315] width 476 height 33
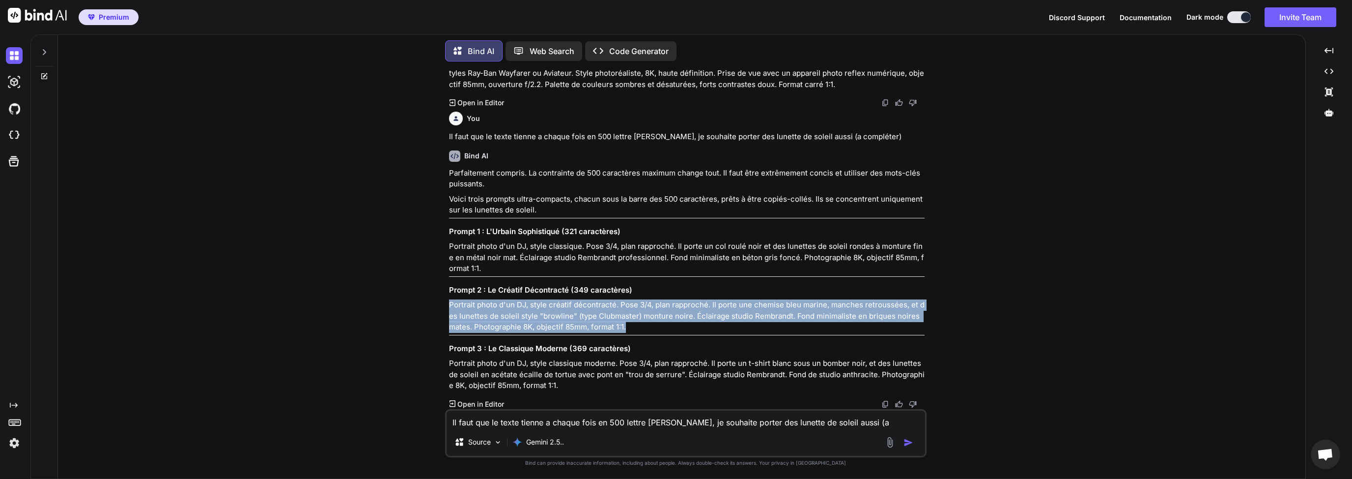
drag, startPoint x: 450, startPoint y: 305, endPoint x: 657, endPoint y: 329, distance: 208.2
click at [657, 329] on p "Portrait photo d'un DJ, style créatif décontracté. Pose 3/4, plan rapproché. Il…" at bounding box center [687, 315] width 476 height 33
copy p "Portrait photo d'un DJ, style créatif décontracté. Pose 3/4, plan rapproché. Il…"
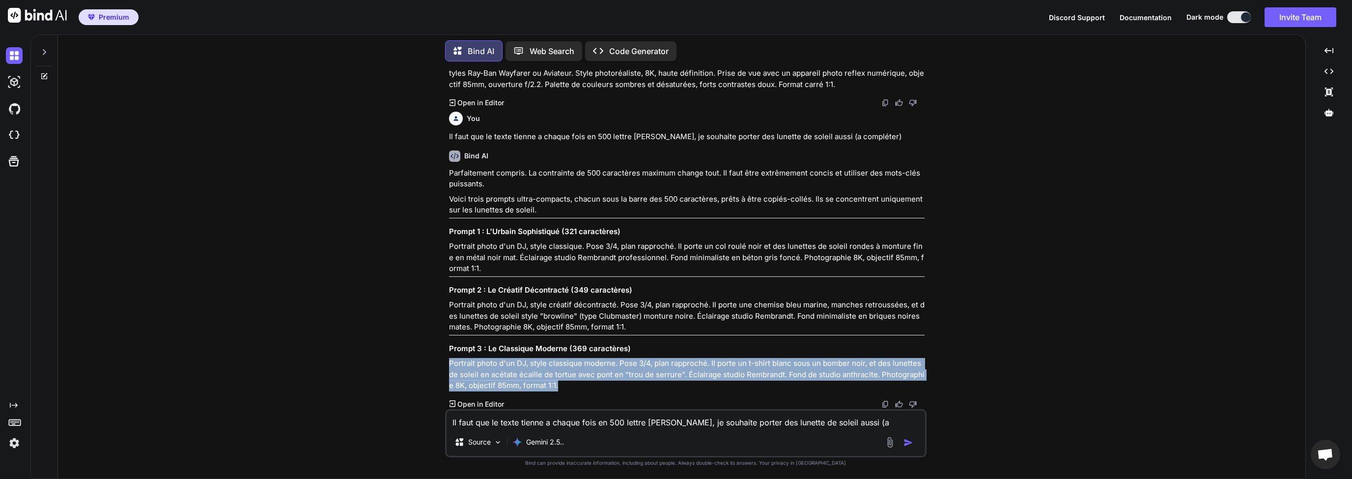
drag, startPoint x: 449, startPoint y: 362, endPoint x: 598, endPoint y: 389, distance: 152.3
click at [598, 389] on p "Portrait photo d'un DJ, style classique moderne. Pose 3/4, plan rapproché. Il p…" at bounding box center [687, 374] width 476 height 33
click at [547, 418] on textarea "Il faut que le texte tienne a chaque fois en 500 lettre [PERSON_NAME], je souha…" at bounding box center [686, 419] width 479 height 18
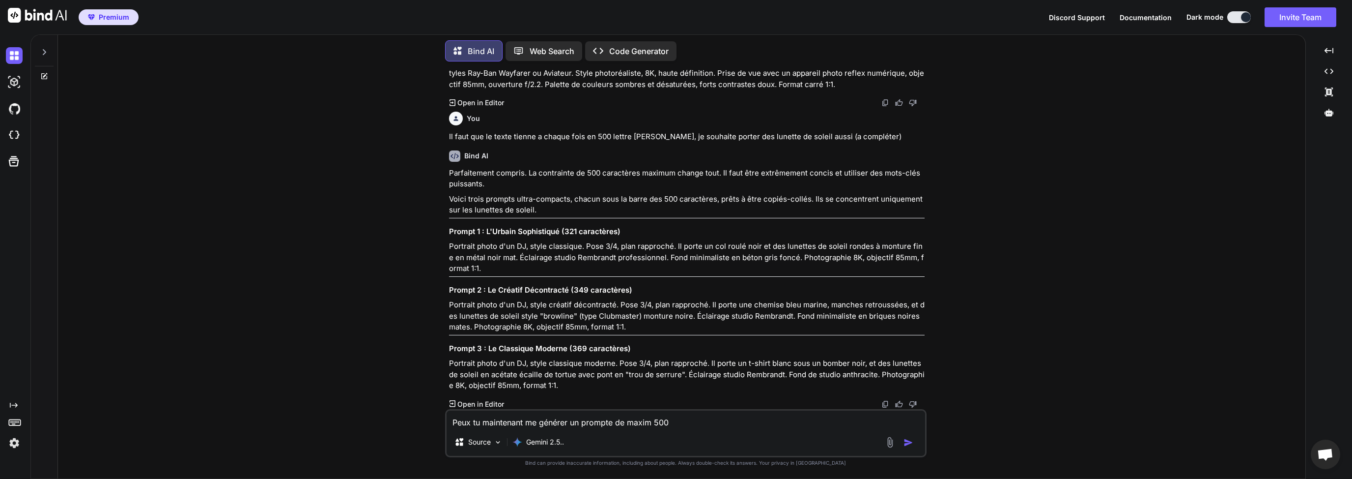
click at [647, 424] on textarea "Peux tu maintenant me générer un prompte de maxim 500" at bounding box center [686, 419] width 479 height 18
click at [648, 424] on textarea "Peux tu maintenant me générer un prompte de maxim 500" at bounding box center [686, 419] width 479 height 18
click at [696, 423] on textarea "Peux tu maintenant me générer un prompte de maximum 500" at bounding box center [686, 419] width 479 height 18
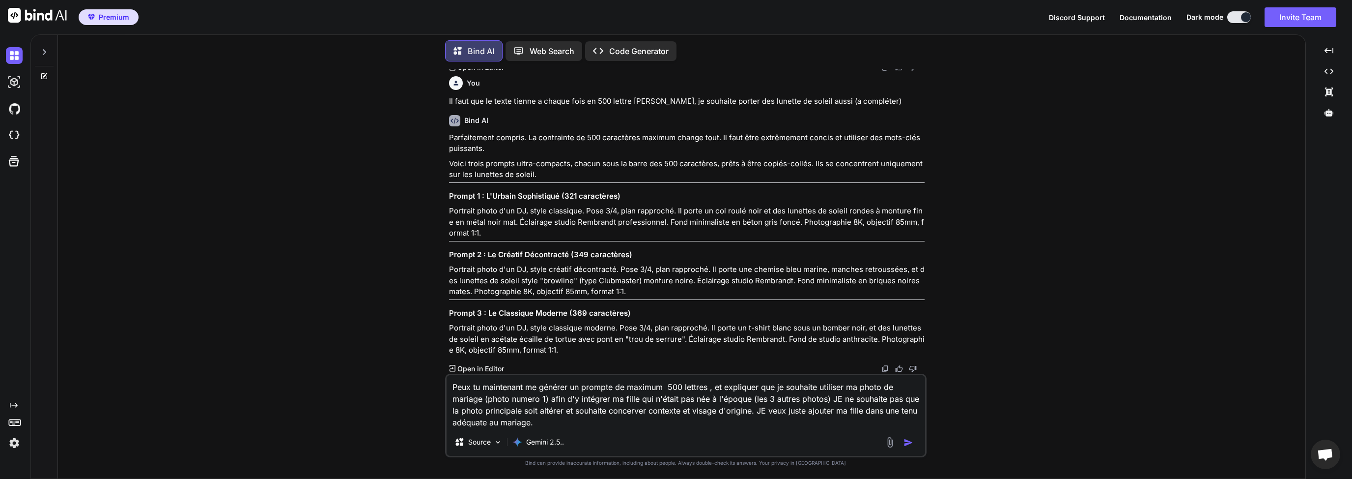
type textarea "Peux tu maintenant me générer un prompte de maximum 500 lettres , et expliquer …"
click at [908, 444] on img "button" at bounding box center [909, 442] width 10 height 10
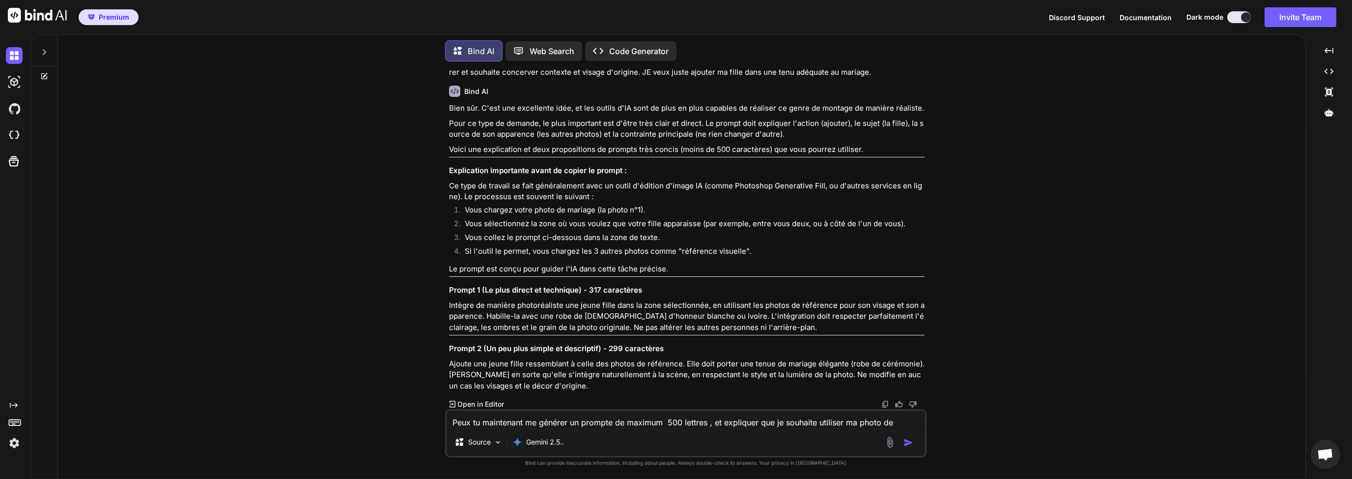
scroll to position [6512, 0]
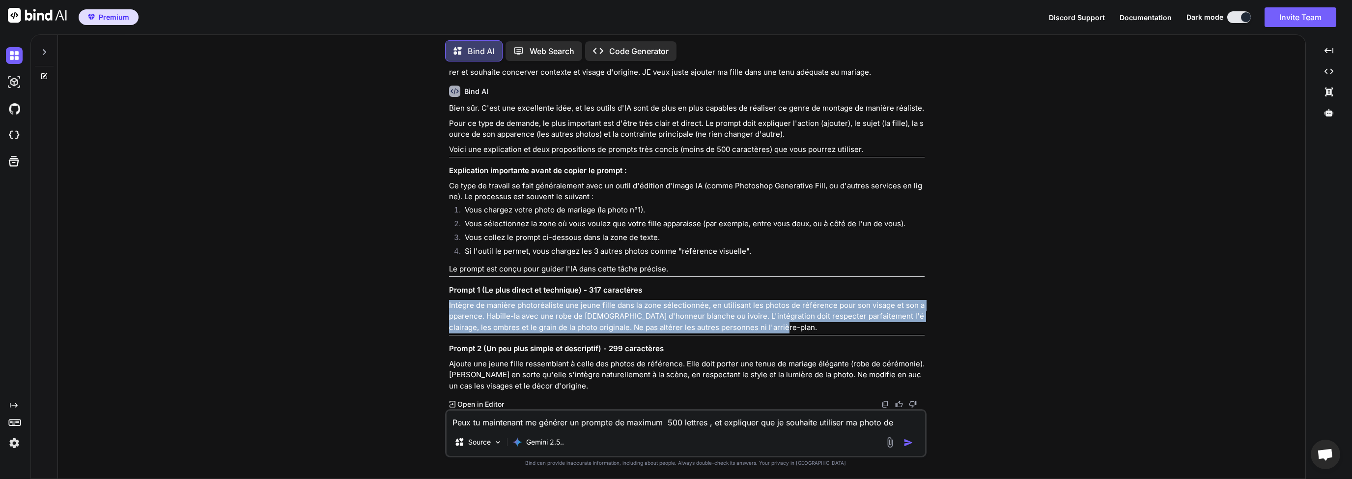
drag, startPoint x: 448, startPoint y: 303, endPoint x: 780, endPoint y: 331, distance: 332.9
click at [780, 331] on div "You Il me faut maintenant une variante pour le deuxieme chorus: [Intro] My body…" at bounding box center [687, 239] width 480 height 340
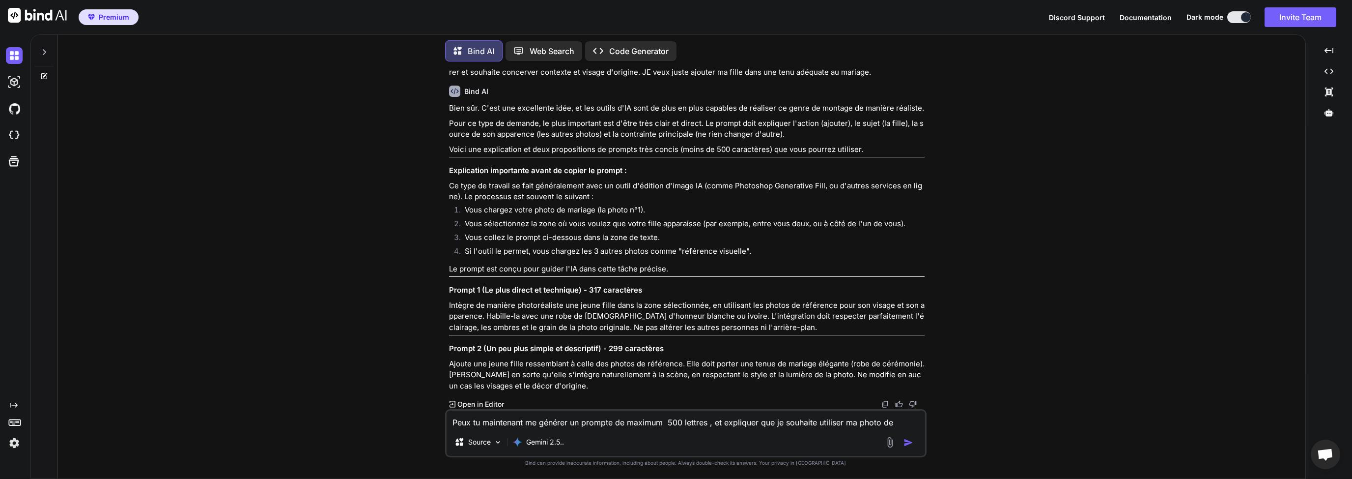
click at [502, 380] on p "Ajoute une jeune fille ressemblant à celle des photos de référence. Elle doit p…" at bounding box center [687, 374] width 476 height 33
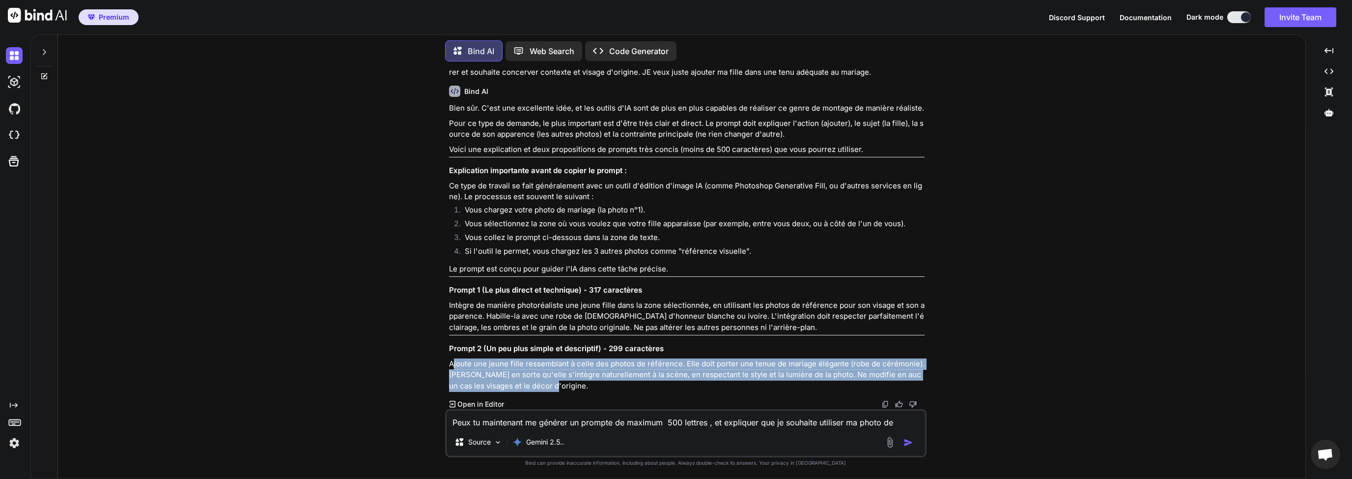
drag, startPoint x: 454, startPoint y: 364, endPoint x: 746, endPoint y: 381, distance: 292.9
click at [746, 381] on p "Ajoute une jeune fille ressemblant à celle des photos de référence. Elle doit p…" at bounding box center [687, 374] width 476 height 33
click at [510, 364] on p "Ajoute une jeune fille ressemblant à celle des photos de référence. Elle doit p…" at bounding box center [687, 374] width 476 height 33
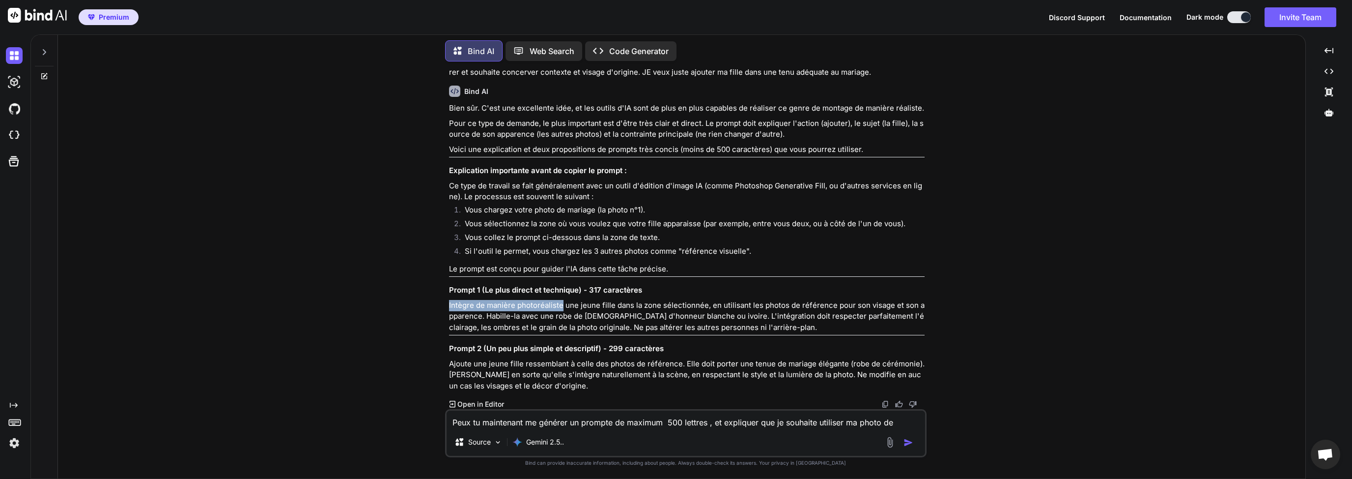
drag, startPoint x: 449, startPoint y: 307, endPoint x: 562, endPoint y: 307, distance: 113.0
click at [562, 307] on p "Intègre de manière photoréaliste une jeune fille dans la zone sélectionnée, en …" at bounding box center [687, 316] width 476 height 33
click at [596, 307] on p "Intègre de manière photoréaliste une jeune fille dans la zone sélectionnée, en …" at bounding box center [687, 316] width 476 height 33
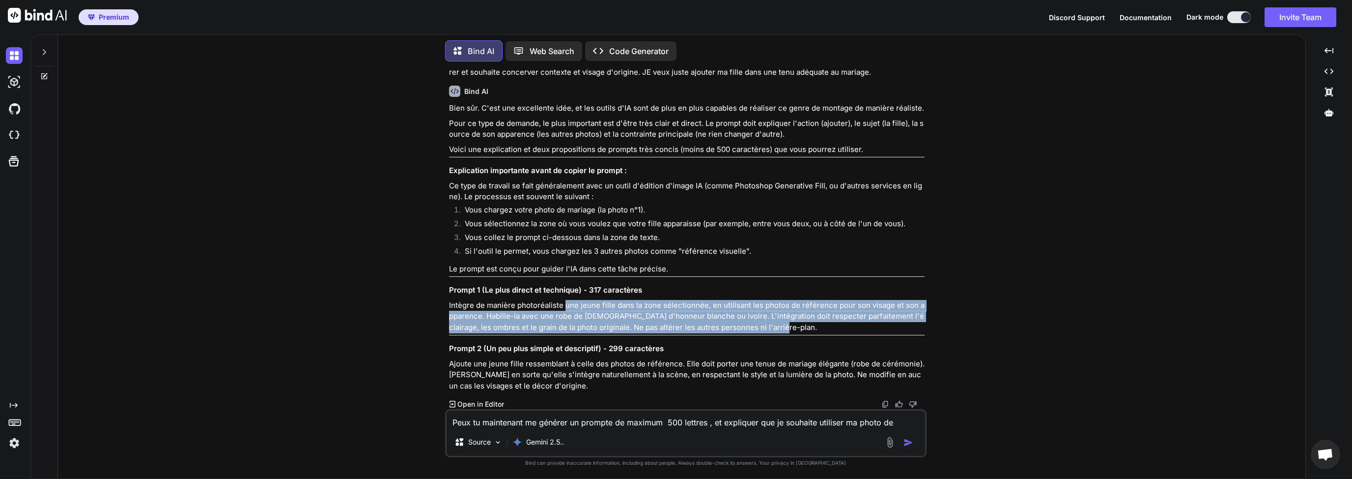
drag, startPoint x: 564, startPoint y: 304, endPoint x: 773, endPoint y: 331, distance: 210.6
click at [773, 331] on p "Intègre de manière photoréaliste une jeune fille dans la zone sélectionnée, en …" at bounding box center [687, 316] width 476 height 33
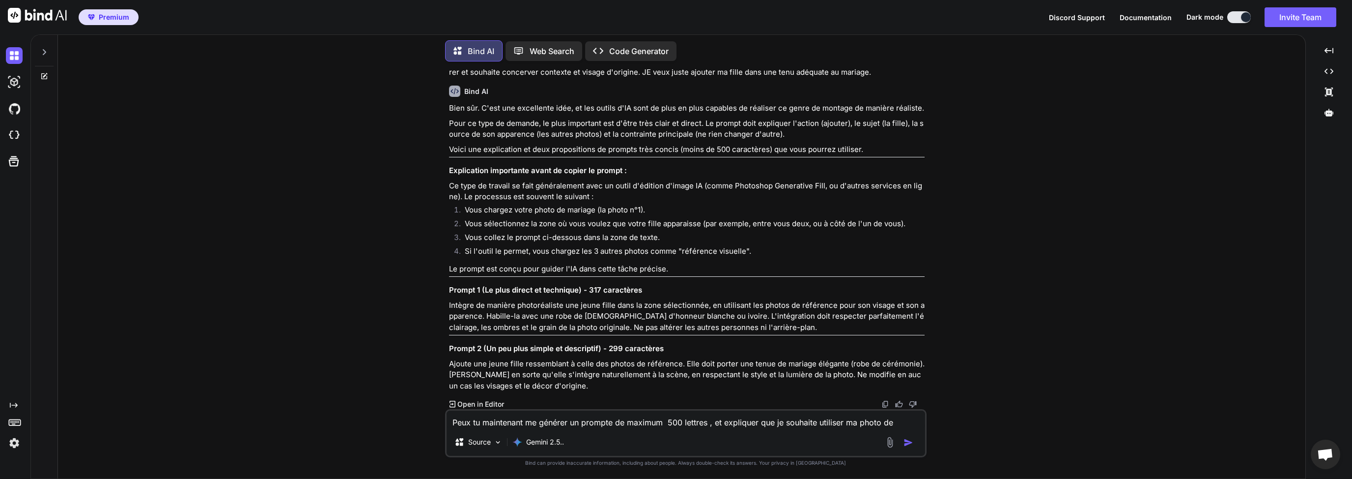
click at [504, 422] on textarea "Peux tu maintenant me générer un prompte de maximum 500 lettres , et expliquer …" at bounding box center [686, 419] width 479 height 18
drag, startPoint x: 512, startPoint y: 424, endPoint x: 457, endPoint y: 431, distance: 56.1
click at [451, 433] on div "Peux tu me fair eun prompte Source Gemini 2.5.." at bounding box center [686, 433] width 482 height 48
click at [477, 429] on div "Peux tu me fair eun prompte Source Gemini 2.5.." at bounding box center [686, 433] width 482 height 48
click at [498, 422] on textarea "Peux tu me fair eun prompte" at bounding box center [686, 419] width 479 height 18
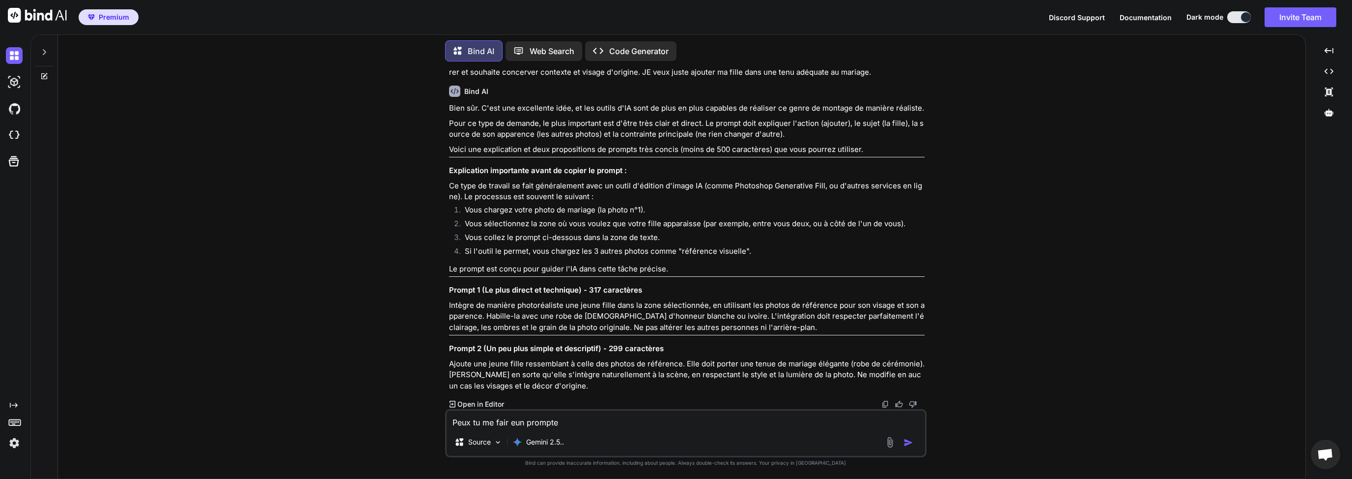
click at [514, 422] on textarea "Peux tu me fair eun prompte" at bounding box center [686, 419] width 479 height 18
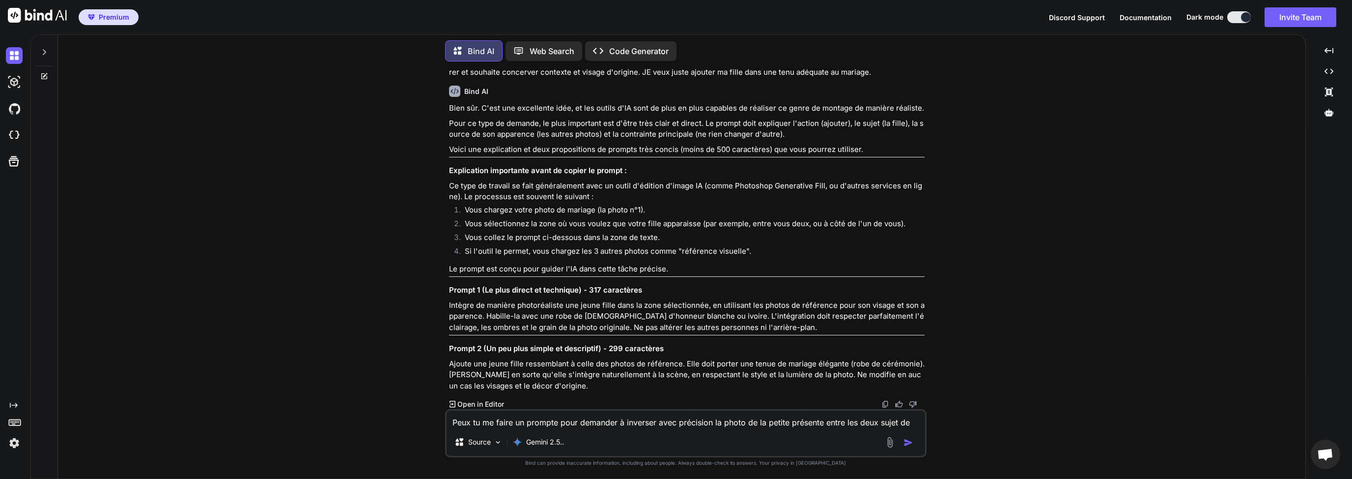
click at [617, 423] on textarea "Peux tu me faire un prompte pour demander à inverser avec précision la photo de…" at bounding box center [686, 419] width 479 height 18
drag, startPoint x: 646, startPoint y: 423, endPoint x: 664, endPoint y: 423, distance: 17.7
click at [647, 423] on textarea "Peux tu me faire un prompte pour demander à inverser avec précision la photo de…" at bounding box center [686, 419] width 479 height 18
click at [695, 423] on textarea "Peux tu me faire un prompte pour demander à inverser avec précision la photo de…" at bounding box center [686, 419] width 479 height 18
click at [718, 423] on textarea "Peux tu me faire un prompte pour demander à inverser avec précision la photo de…" at bounding box center [686, 419] width 479 height 18
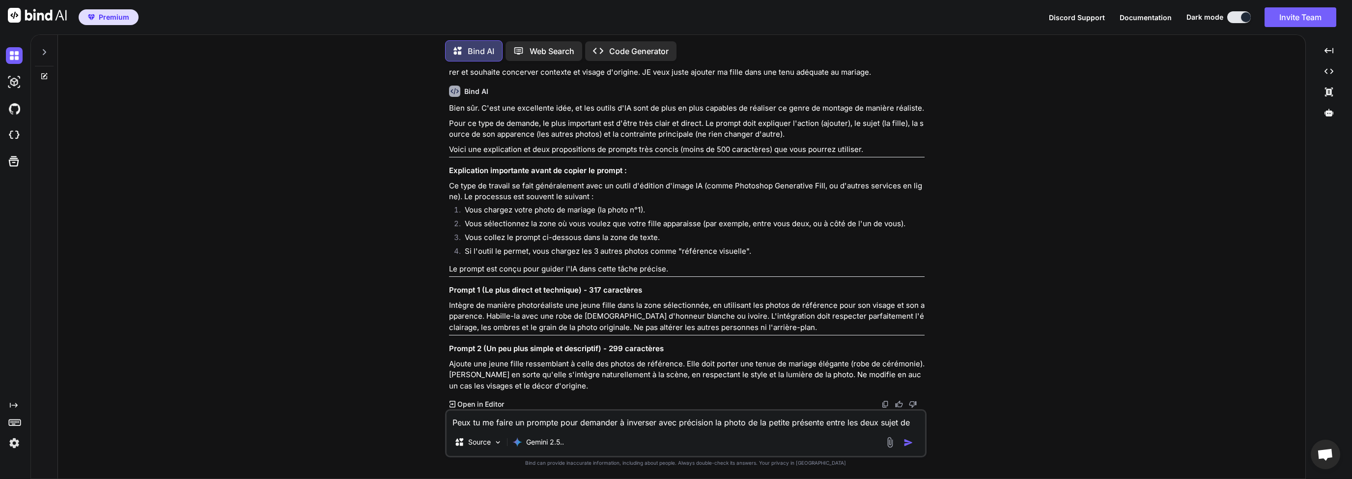
click at [759, 424] on textarea "Peux tu me faire un prompte pour demander à inverser avec précision la photo de…" at bounding box center [686, 419] width 479 height 18
click at [747, 421] on textarea "Peux tu me faire un prompte pour demander à inverser avec précision la photo de…" at bounding box center [686, 419] width 479 height 18
click at [740, 416] on textarea "Peux tu me faire un prompte pour demander à inverser avec précision la photo de…" at bounding box center [686, 419] width 479 height 18
click at [734, 425] on textarea "Peux tu me faire un prompte pour demander à inverser avec précision la photo de…" at bounding box center [686, 419] width 479 height 18
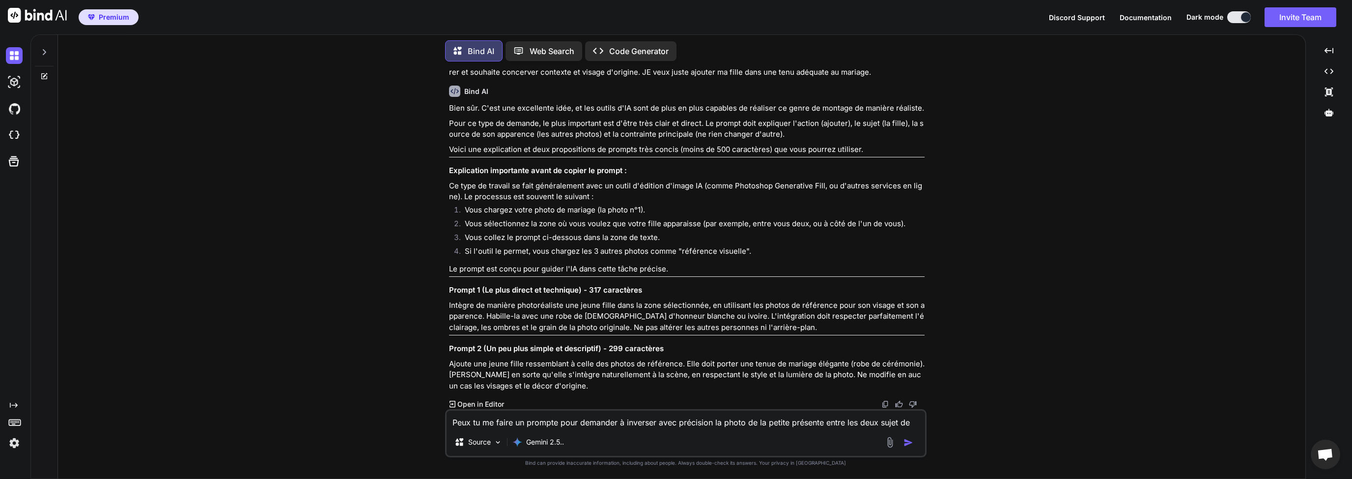
click at [734, 424] on textarea "Peux tu me faire un prompte pour demander à inverser avec précision la photo de…" at bounding box center [686, 419] width 479 height 18
type textarea "Peux tu me faire un prompte pour demander à inverser avec précision l de la pet…"
click at [596, 320] on p "Intègre de manière photoréaliste une jeune fille dans la zone sélectionnée, en …" at bounding box center [687, 316] width 476 height 33
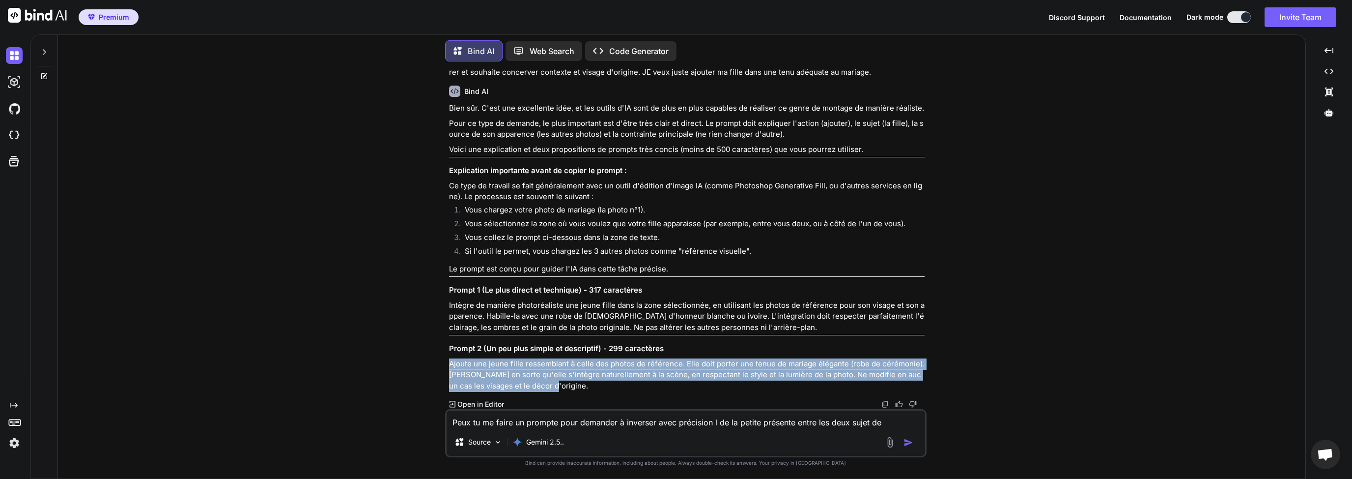
drag, startPoint x: 449, startPoint y: 361, endPoint x: 555, endPoint y: 385, distance: 108.8
click at [555, 385] on p "Ajoute une jeune fille ressemblant à celle des photos de référence. Elle doit p…" at bounding box center [687, 374] width 476 height 33
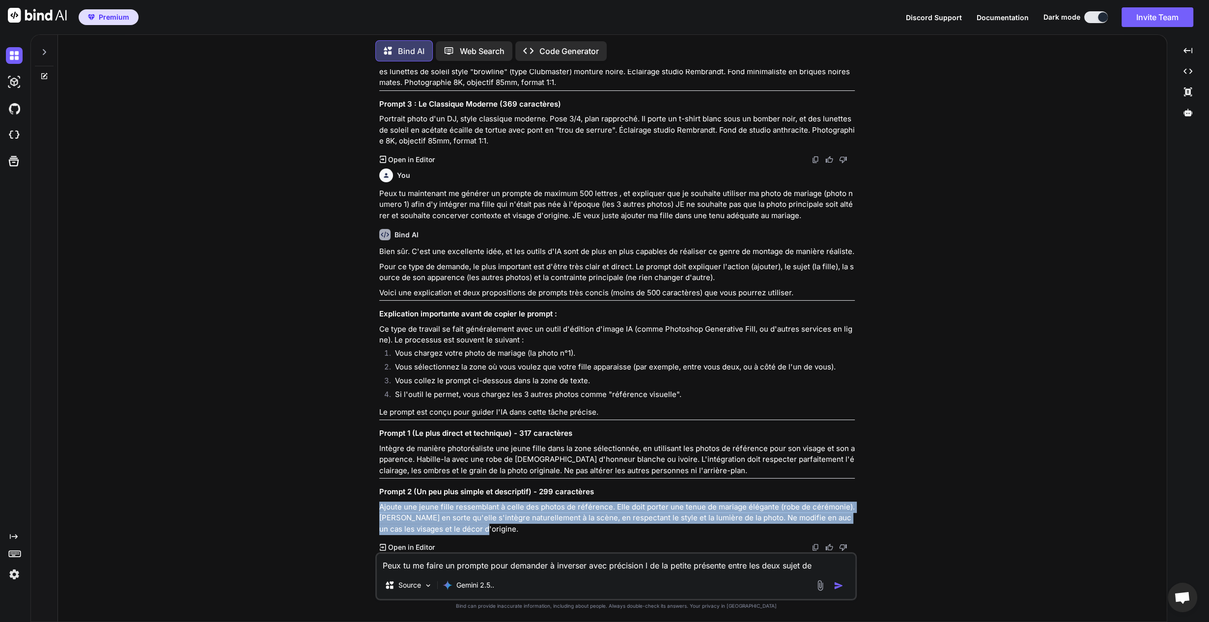
scroll to position [6368, 0]
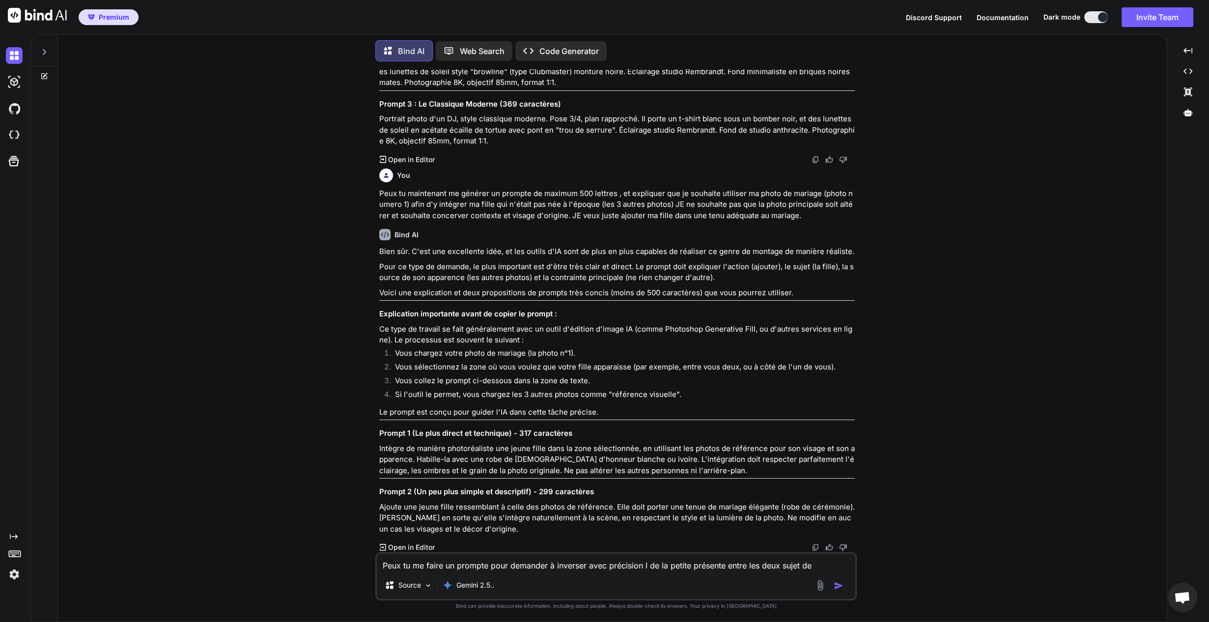
click at [501, 388] on li "Vous collez le prompt ci-dessous dans la zone de texte." at bounding box center [621, 382] width 468 height 14
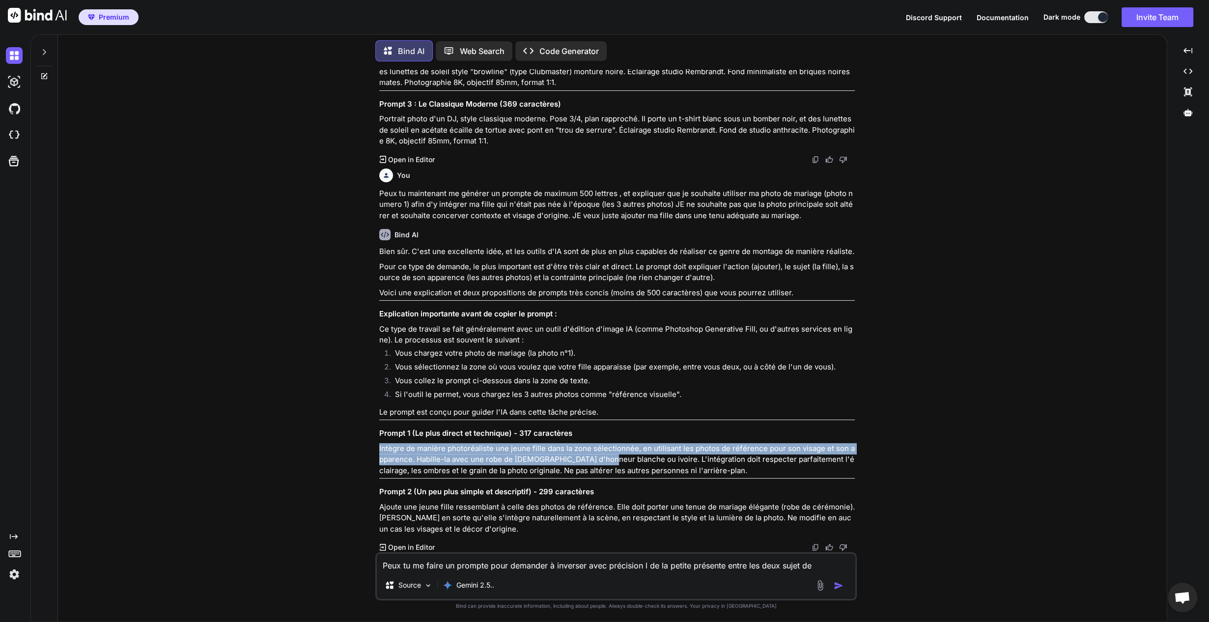
drag, startPoint x: 376, startPoint y: 448, endPoint x: 588, endPoint y: 455, distance: 211.9
click at [591, 457] on div "You Il me faut maintenant une variante pour le deuxieme chorus: [Intro] My body…" at bounding box center [616, 345] width 482 height 552
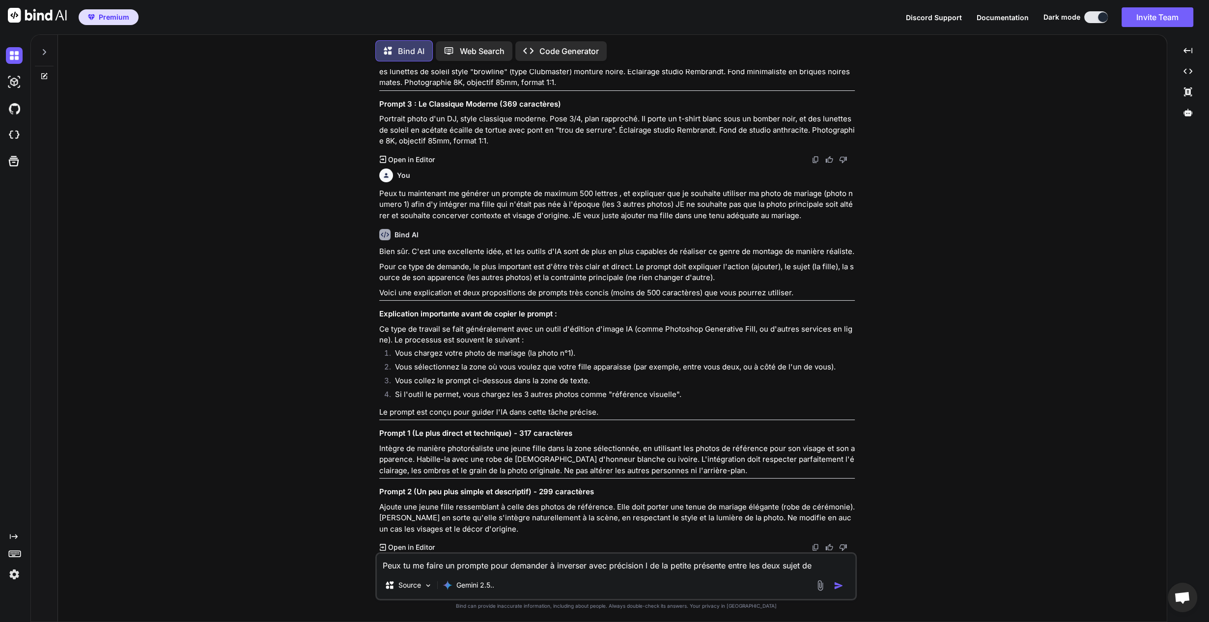
click at [655, 362] on li "Vous sélectionnez la zone où vous voulez que votre fille apparaisse (par exempl…" at bounding box center [621, 369] width 468 height 14
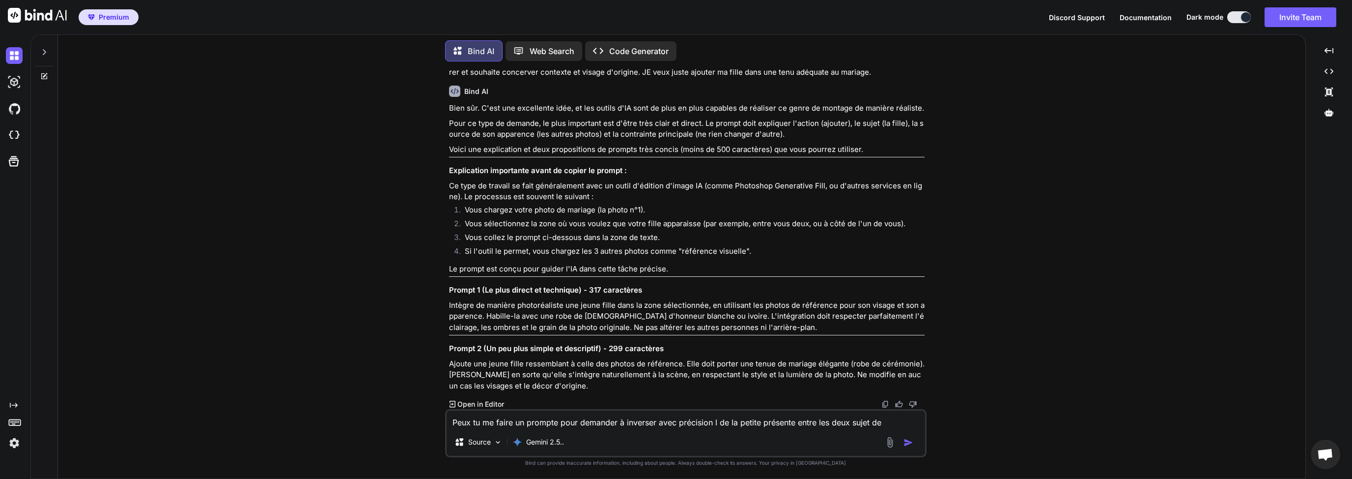
scroll to position [6512, 0]
drag, startPoint x: 446, startPoint y: 363, endPoint x: 523, endPoint y: 356, distance: 76.9
click at [534, 362] on div "You Il me faut maintenant une variante pour le deuxieme chorus: [Intro] My body…" at bounding box center [686, 273] width 482 height 409
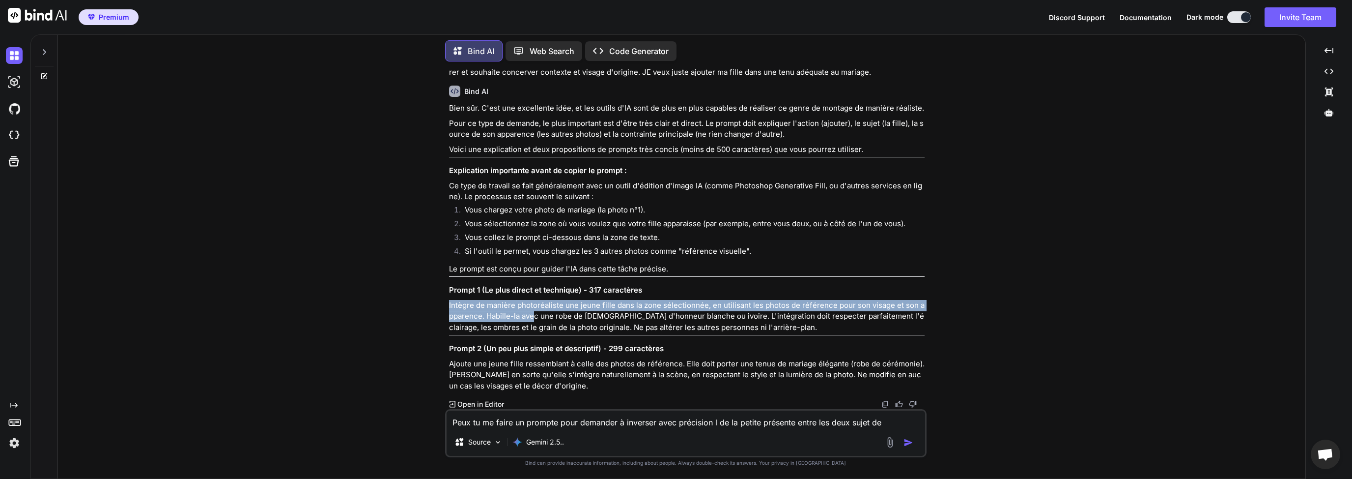
drag, startPoint x: 448, startPoint y: 306, endPoint x: 531, endPoint y: 320, distance: 83.9
click at [531, 320] on p "Intègre de manière photoréaliste une jeune fille dans la zone sélectionnée, en …" at bounding box center [687, 316] width 476 height 33
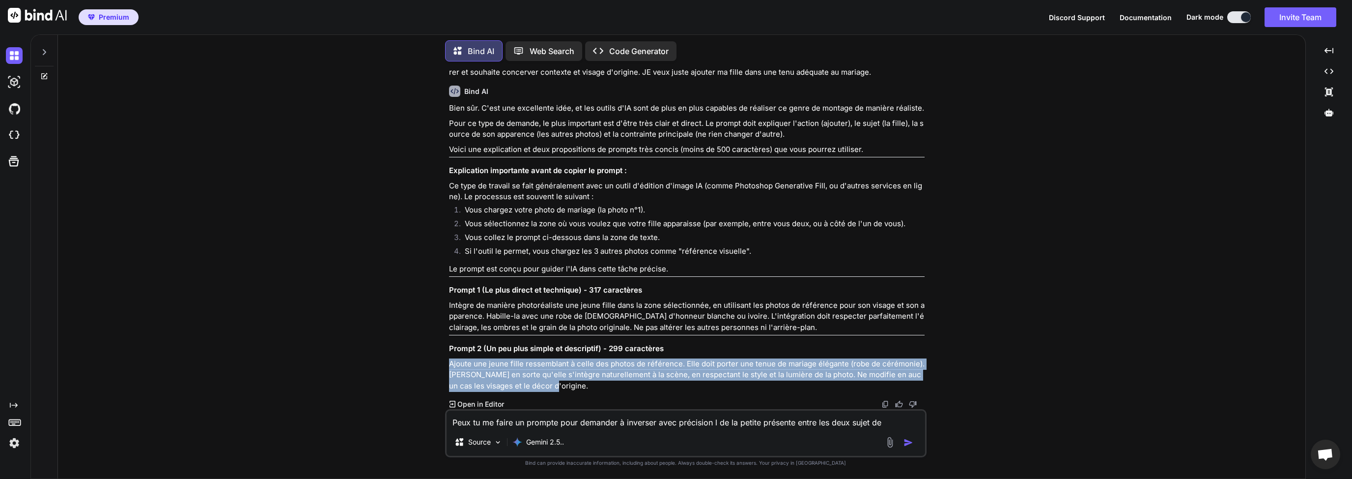
drag, startPoint x: 450, startPoint y: 367, endPoint x: 541, endPoint y: 387, distance: 93.2
click at [541, 387] on p "Ajoute une jeune fille ressemblant à celle des photos de référence. Elle doit p…" at bounding box center [687, 374] width 476 height 33
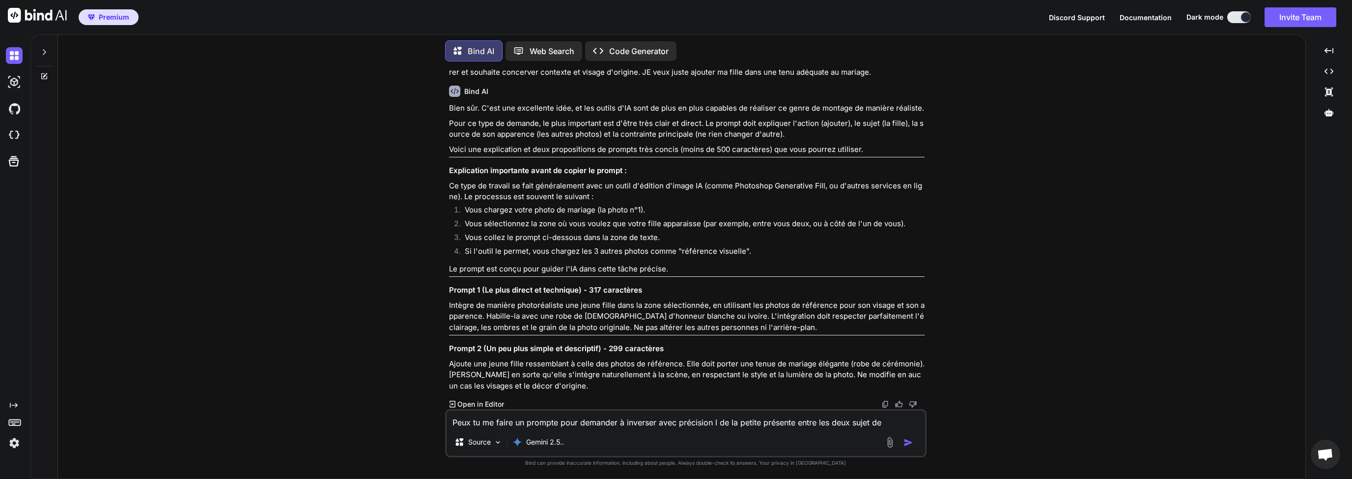
drag, startPoint x: 894, startPoint y: 425, endPoint x: 407, endPoint y: 423, distance: 486.5
click at [411, 423] on div "You Il me faut maintenant une variante pour le deuxieme chorus: [Intro] My body…" at bounding box center [686, 273] width 1240 height 409
click at [462, 425] on textarea "PEux tu me générer un bio poru mon profil" at bounding box center [686, 419] width 479 height 18
click at [619, 424] on textarea "Peux tu me générer un bio poru mon profil" at bounding box center [686, 419] width 479 height 18
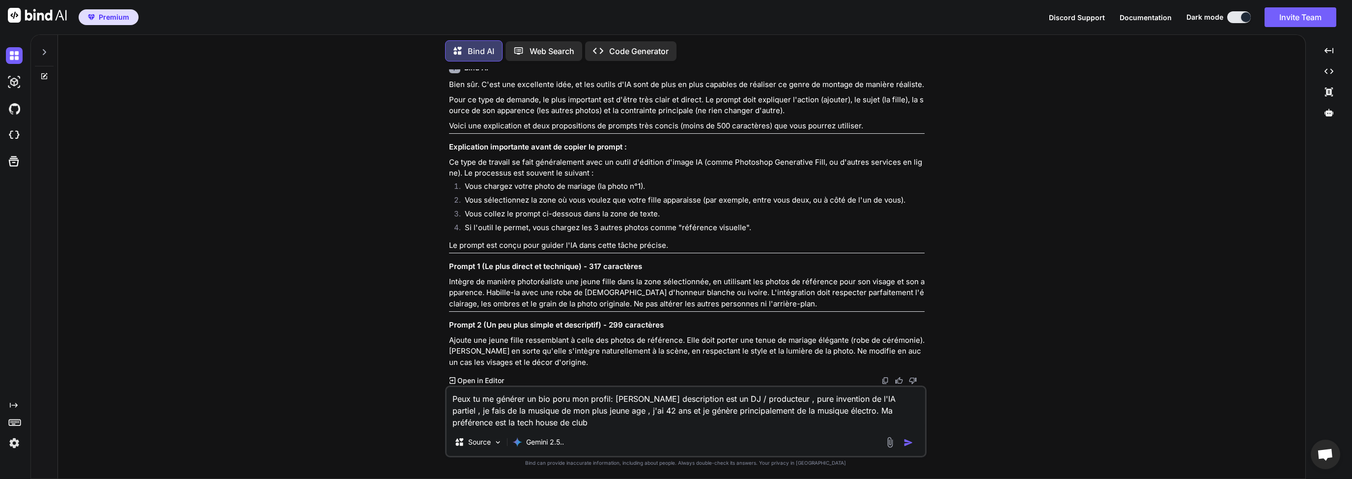
click at [564, 399] on textarea "Peux tu me générer un bio poru mon profil: [PERSON_NAME] description est un DJ …" at bounding box center [686, 407] width 479 height 41
click at [764, 399] on textarea "Peux tu me générer un bio pour mon profil: Ma description est un DJ / producteu…" at bounding box center [686, 407] width 479 height 41
click at [867, 398] on textarea "Peux tu me générer un bio pour mon profil: Ma description est un DJ / producteu…" at bounding box center [686, 407] width 479 height 41
click at [522, 417] on textarea "Peux tu me générer un bio pour mon profil: Ma description est un DJ / producteu…" at bounding box center [686, 407] width 479 height 41
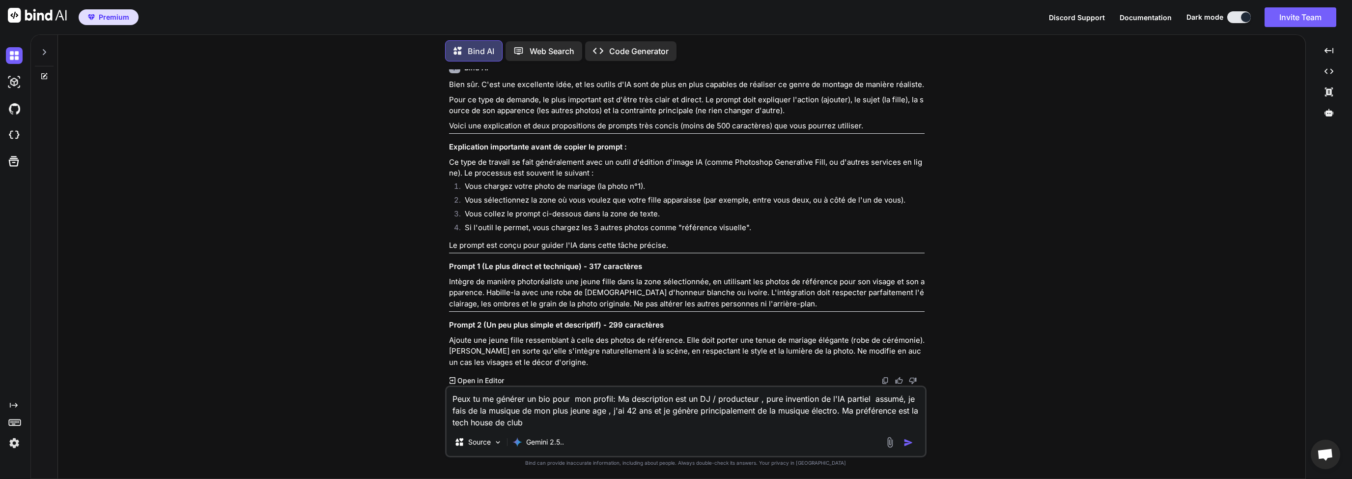
click at [590, 421] on textarea "Peux tu me générer un bio pour mon profil: Ma description est un DJ / producteu…" at bounding box center [686, 407] width 479 height 41
click at [590, 416] on textarea "Peux tu me générer un bio pour mon profil: Ma description est un DJ / producteu…" at bounding box center [686, 407] width 479 height 41
click at [618, 419] on textarea "Peux tu me générer un bio pour mon profil: Ma description est un DJ / producteu…" at bounding box center [686, 407] width 479 height 41
drag, startPoint x: 623, startPoint y: 412, endPoint x: 723, endPoint y: 411, distance: 100.2
click at [723, 411] on textarea "Peux tu me générer un bio pour mon profil: Ma description est un DJ / producteu…" at bounding box center [686, 407] width 479 height 41
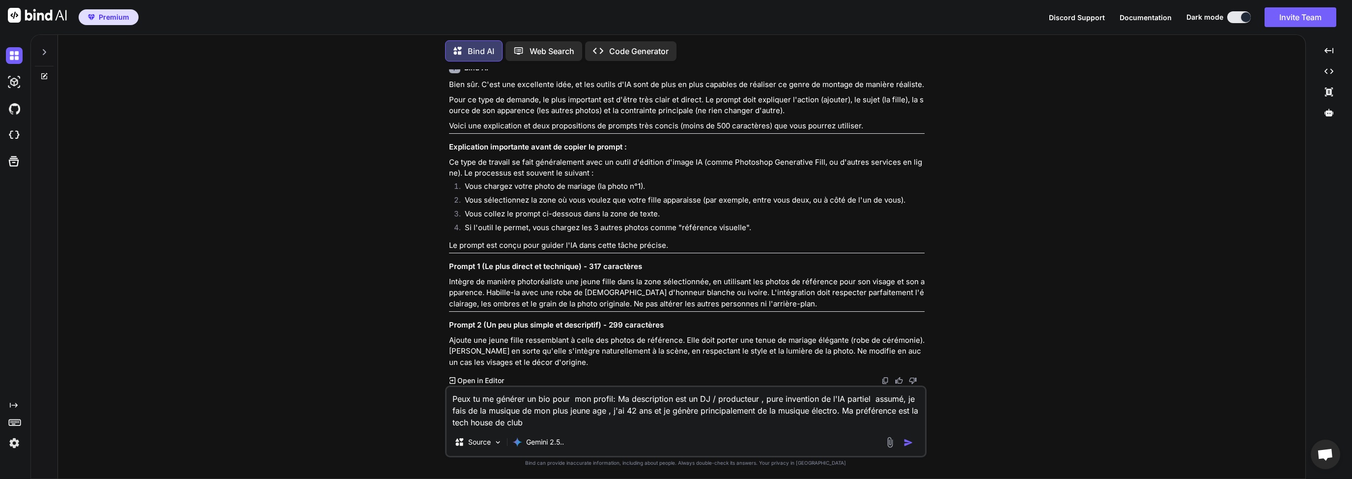
click at [730, 416] on textarea "Peux tu me générer un bio pour mon profil: Ma description est un DJ / producteu…" at bounding box center [686, 407] width 479 height 41
click at [792, 414] on textarea "Peux tu me générer un bio pour mon profil: Ma description est un DJ / producteu…" at bounding box center [686, 407] width 479 height 41
click at [814, 413] on textarea "Peux tu me générer un bio pour mon profil: Ma description est un DJ / producteu…" at bounding box center [686, 407] width 479 height 41
drag, startPoint x: 854, startPoint y: 411, endPoint x: 880, endPoint y: 414, distance: 26.2
click at [880, 414] on textarea "Peux tu me générer un bio pour mon profil: Ma description est un DJ / producteu…" at bounding box center [686, 407] width 479 height 41
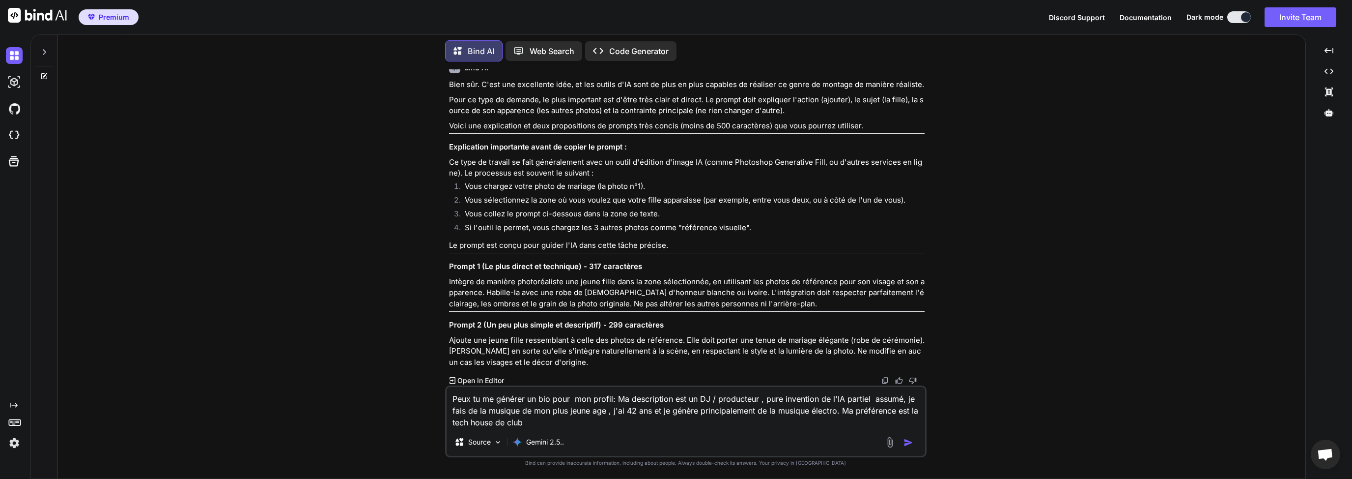
drag, startPoint x: 529, startPoint y: 416, endPoint x: 522, endPoint y: 417, distance: 7.4
click at [529, 417] on textarea "Peux tu me générer un bio pour mon profil: Ma description est un DJ / producteu…" at bounding box center [686, 407] width 479 height 41
click at [514, 419] on textarea "Peux tu me générer un bio pour mon profil: Ma description est un DJ / producteu…" at bounding box center [686, 407] width 479 height 41
click at [546, 421] on textarea "Peux tu me générer un bio pour mon profil: Ma description est un DJ / producteu…" at bounding box center [686, 407] width 479 height 41
click at [535, 401] on textarea "Peux tu me générer un bio pour mon profil: Ma description est un DJ / producteu…" at bounding box center [686, 407] width 479 height 41
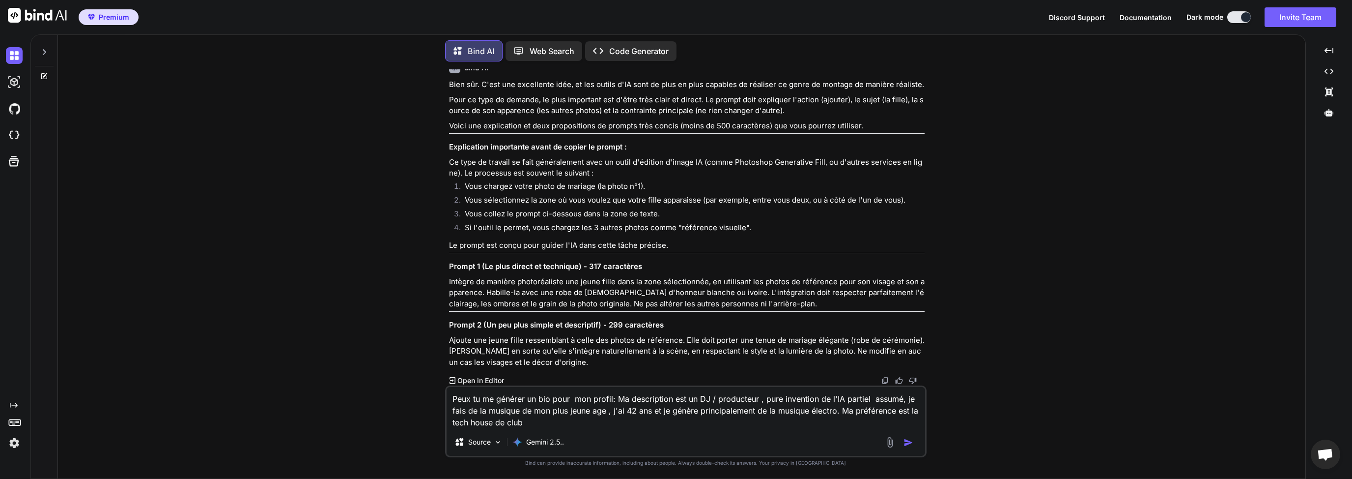
click at [541, 417] on textarea "Peux tu me générer un bio pour mon profil: Ma description est un DJ / producteu…" at bounding box center [686, 407] width 479 height 41
click at [491, 399] on textarea "Peux tu me générer un bio pour mon profil: Ma description est un DJ / producteu…" at bounding box center [686, 407] width 479 height 41
click at [537, 415] on textarea "Peux tu me générer un bio pour mon profil: Ma description est un DJ / producteu…" at bounding box center [686, 407] width 479 height 41
click at [545, 421] on textarea "Peux tu me générer un bio pour mon profil: Ma description est un DJ / producteu…" at bounding box center [686, 407] width 479 height 41
click at [541, 407] on textarea "Peux tu me générer un bio pour mon profil: Ma description est un DJ / producteu…" at bounding box center [686, 407] width 479 height 41
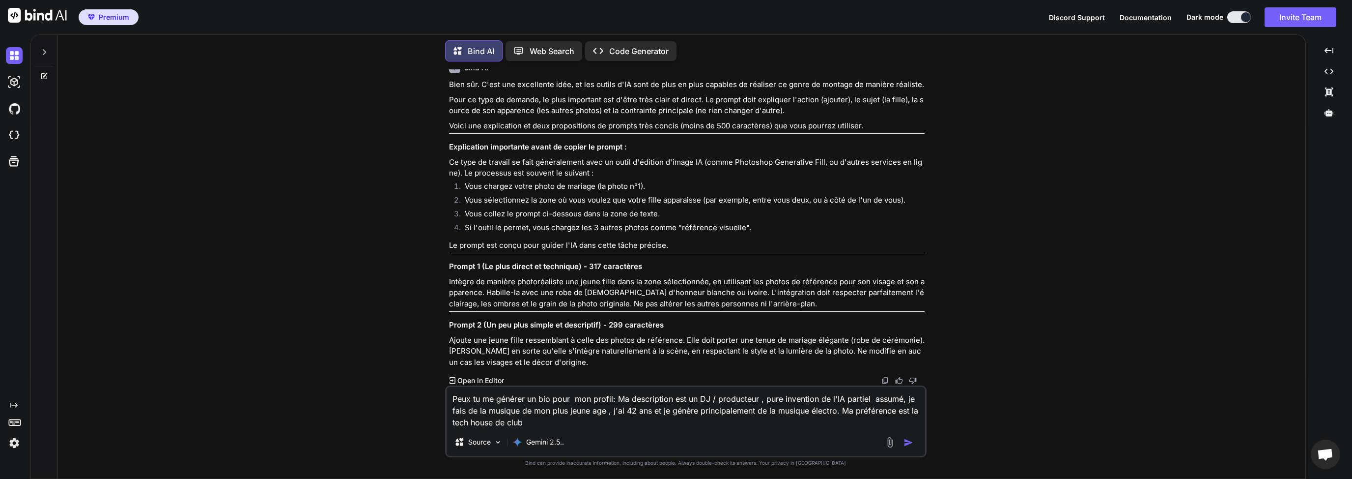
click at [541, 421] on textarea "Peux tu me générer un bio pour mon profil: Ma description est un DJ / producteu…" at bounding box center [686, 407] width 479 height 41
click at [556, 423] on textarea "Peux tu me générer un bio pour mon profil: Ma description est un DJ / producteu…" at bounding box center [686, 407] width 479 height 41
click at [613, 422] on textarea "Peux tu me générer un bio pour mon profil: Ma description est un DJ / producteu…" at bounding box center [686, 407] width 479 height 41
click at [664, 423] on textarea "Peux tu me générer un bio pour mon profil: Ma description est un DJ / producteu…" at bounding box center [686, 407] width 479 height 41
drag, startPoint x: 688, startPoint y: 421, endPoint x: 605, endPoint y: 423, distance: 82.6
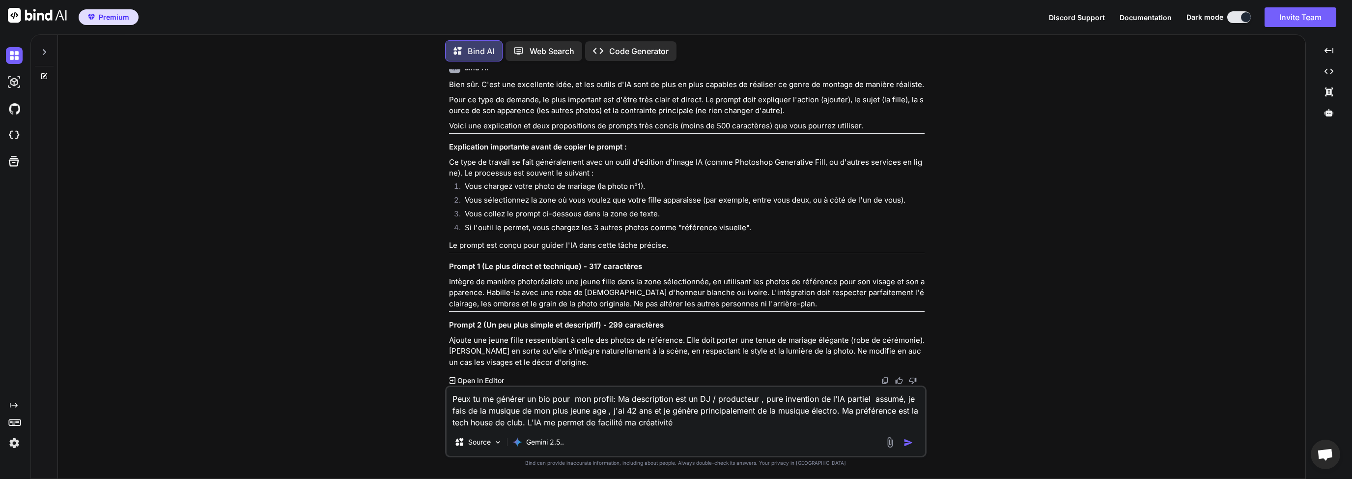
click at [605, 423] on textarea "Peux tu me générer un bio pour mon profil: Ma description est un DJ / producteu…" at bounding box center [686, 407] width 479 height 41
click at [573, 419] on textarea "Peux tu me générer un bio pour mon profil: Ma description est un DJ / producteu…" at bounding box center [686, 407] width 479 height 41
click at [627, 420] on textarea "Peux tu me générer un bio pour mon profil: Ma description est un DJ / producteu…" at bounding box center [686, 407] width 479 height 41
click at [680, 421] on textarea "Peux tu me générer un bio pour mon profil: Ma description est un DJ / producteu…" at bounding box center [686, 407] width 479 height 41
drag, startPoint x: 707, startPoint y: 421, endPoint x: 575, endPoint y: 424, distance: 132.2
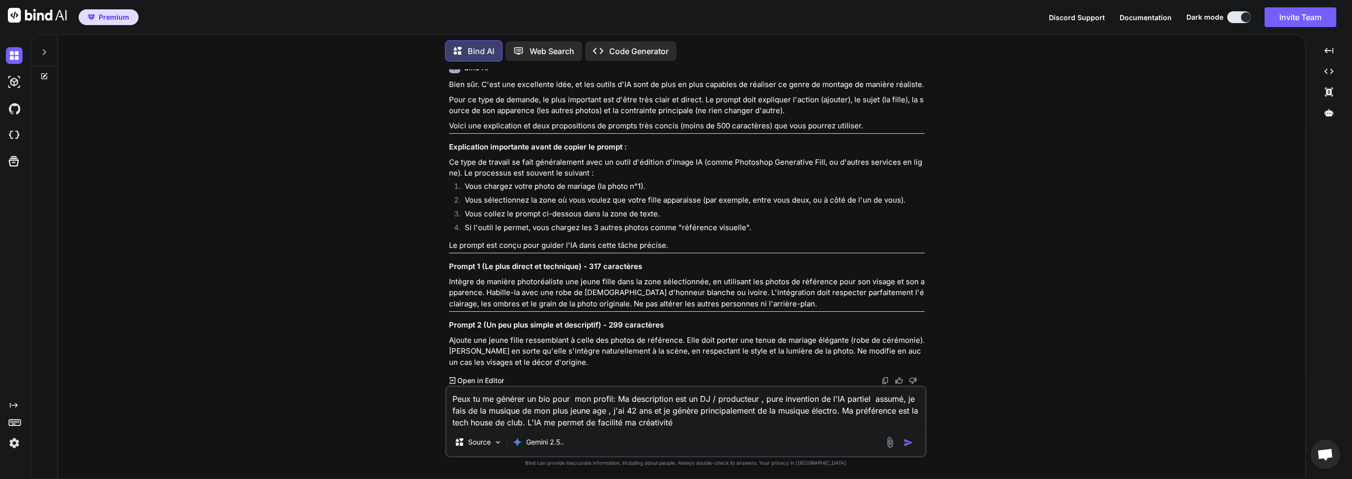
click at [575, 424] on textarea "Peux tu me générer un bio pour mon profil: Ma description est un DJ / producteu…" at bounding box center [686, 407] width 479 height 41
click at [591, 424] on textarea "Peux tu me générer un bio pour mon profil: Ma description est un DJ / producteu…" at bounding box center [686, 407] width 479 height 41
click at [643, 419] on textarea "Peux tu me générer un bio pour mon profil: Ma description est un DJ / producteu…" at bounding box center [686, 407] width 479 height 41
drag, startPoint x: 686, startPoint y: 422, endPoint x: 651, endPoint y: 420, distance: 34.9
click at [641, 419] on textarea "Peux tu me générer un bio pour mon profil: Ma description est un DJ / producteu…" at bounding box center [686, 407] width 479 height 41
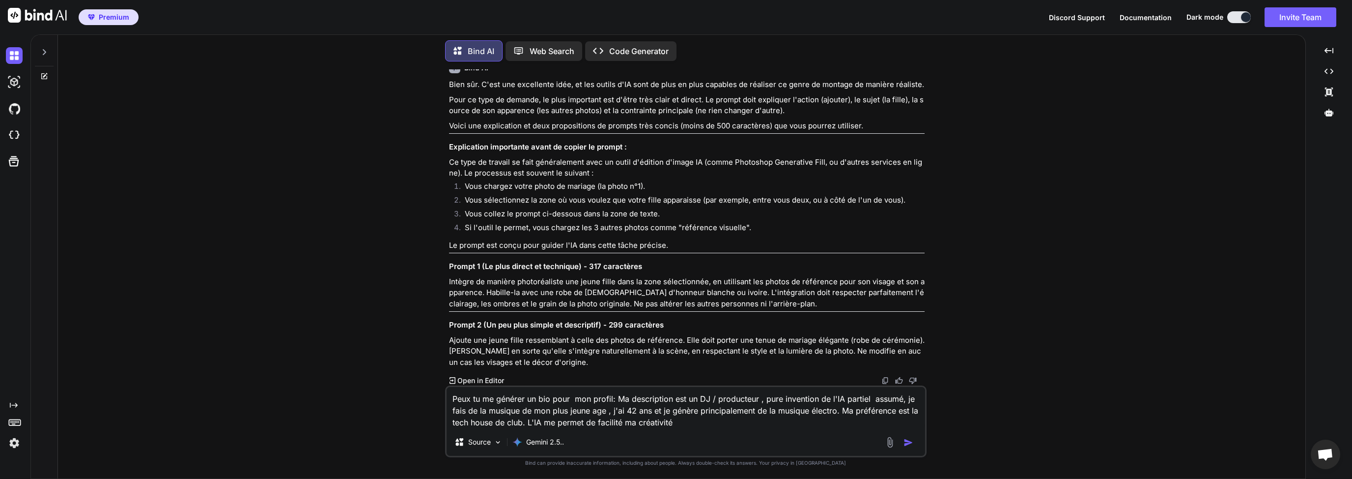
click at [693, 421] on textarea "Peux tu me générer un bio pour mon profil: Ma description est un DJ / producteu…" at bounding box center [686, 407] width 479 height 41
click at [659, 425] on textarea "Peux tu me générer un bio pour mon profil: Ma description est un DJ / producteu…" at bounding box center [686, 407] width 479 height 41
click at [699, 424] on textarea "Peux tu me générer un bio pour mon profil: Ma description est un DJ / producteu…" at bounding box center [686, 407] width 479 height 41
click at [715, 423] on textarea "Peux tu me générer un bio pour mon profil: Ma description est un DJ / producteu…" at bounding box center [686, 407] width 479 height 41
click at [618, 423] on textarea "Peux tu me générer un bio pour mon profil: Ma description est un DJ / producteu…" at bounding box center [686, 407] width 479 height 41
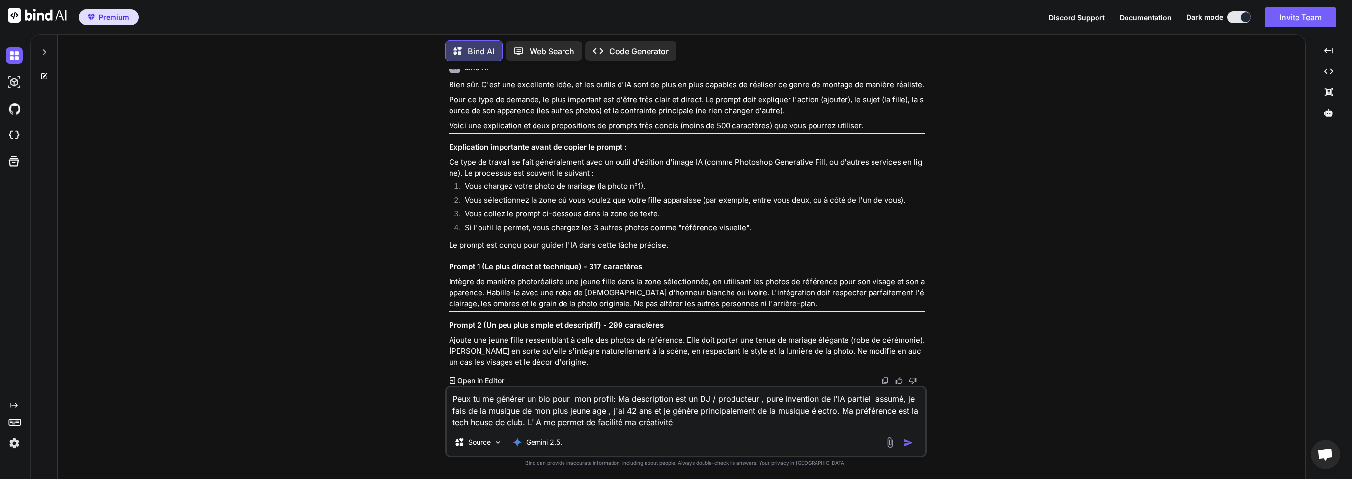
drag, startPoint x: 692, startPoint y: 423, endPoint x: 622, endPoint y: 421, distance: 70.8
click at [622, 421] on textarea "Peux tu me générer un bio pour mon profil: Ma description est un DJ / producteu…" at bounding box center [686, 407] width 479 height 41
type textarea "Peux tu me générer un bio pour mon profil: Ma description est un DJ / producteu…"
click at [910, 445] on img "button" at bounding box center [909, 442] width 10 height 10
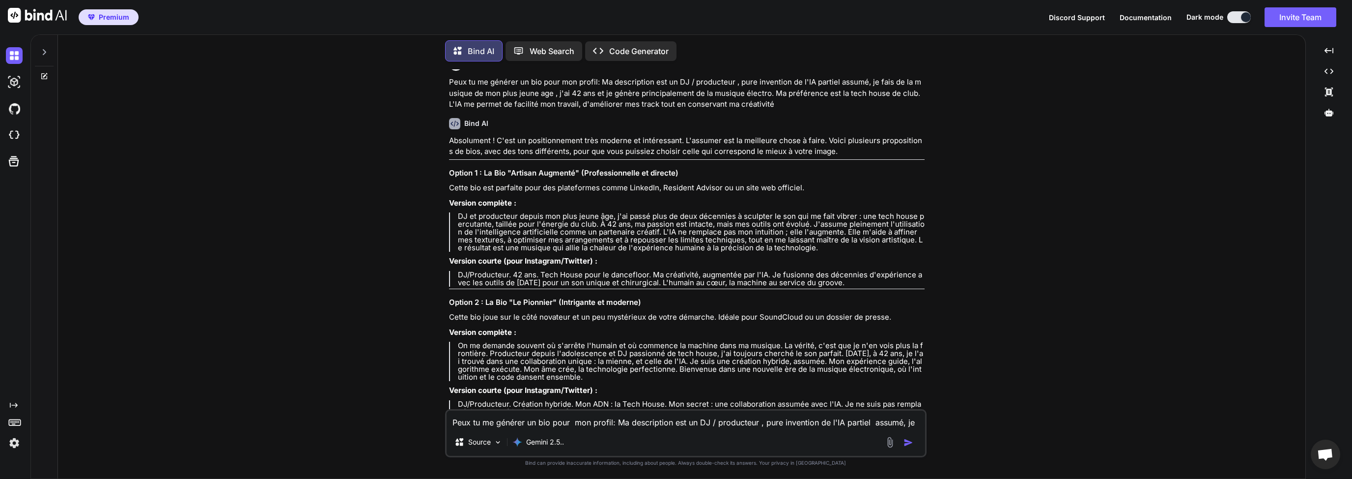
scroll to position [6826, 0]
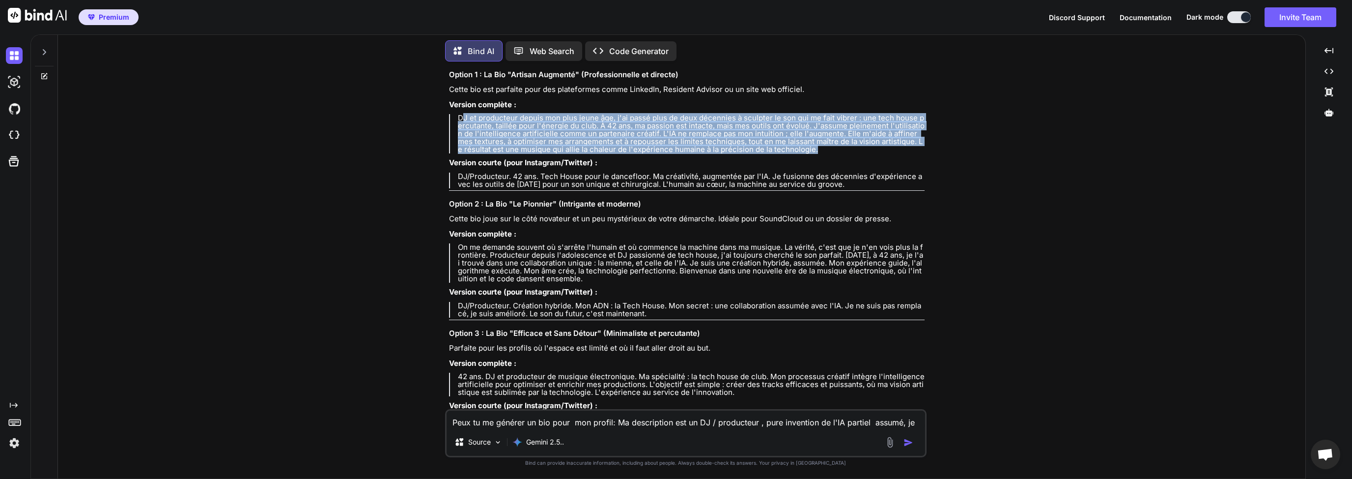
drag, startPoint x: 460, startPoint y: 255, endPoint x: 831, endPoint y: 288, distance: 372.5
click at [902, 153] on p "DJ et producteur depuis mon plus jeune âge, j'ai passé plus de deux décennies à…" at bounding box center [691, 133] width 467 height 39
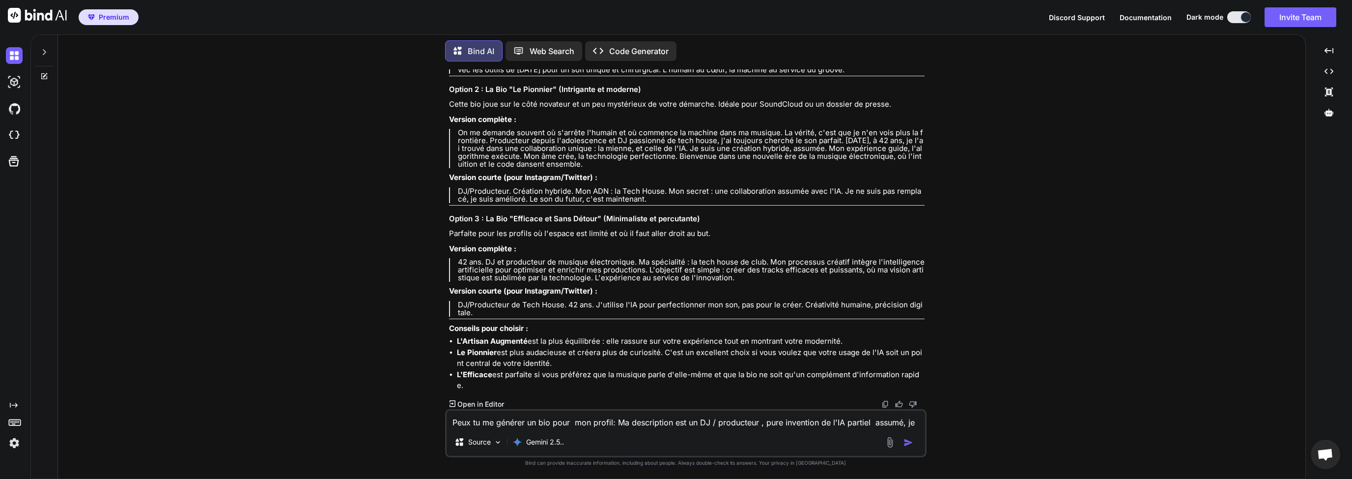
scroll to position [6968, 0]
drag, startPoint x: 457, startPoint y: 244, endPoint x: 521, endPoint y: 245, distance: 63.4
click at [521, 168] on p "On me demande souvent où s'arrête l'humain et où commence la machine dans ma mu…" at bounding box center [691, 148] width 467 height 39
click at [470, 168] on p "On me demande souvent où s'arrête l'humain et où commence la machine dans ma mu…" at bounding box center [691, 148] width 467 height 39
drag, startPoint x: 460, startPoint y: 248, endPoint x: 577, endPoint y: 278, distance: 121.3
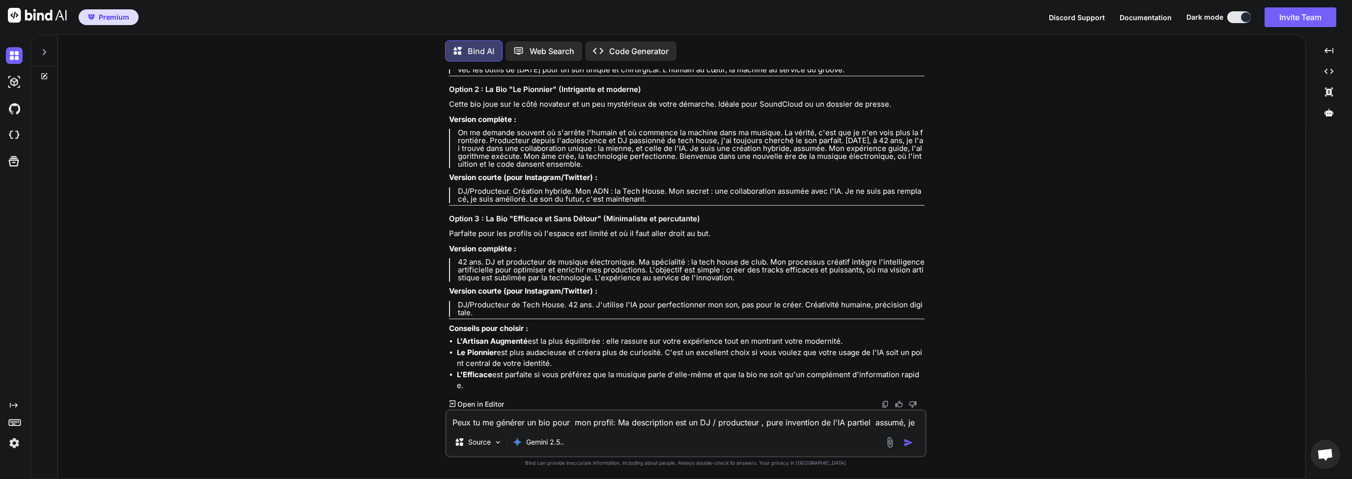
click at [577, 168] on p "On me demande souvent où s'arrête l'humain et où commence la machine dans ma mu…" at bounding box center [691, 148] width 467 height 39
click at [509, 419] on textarea "Peux tu me générer un bio pour mon profil: Ma description est un DJ / producteu…" at bounding box center [686, 419] width 479 height 18
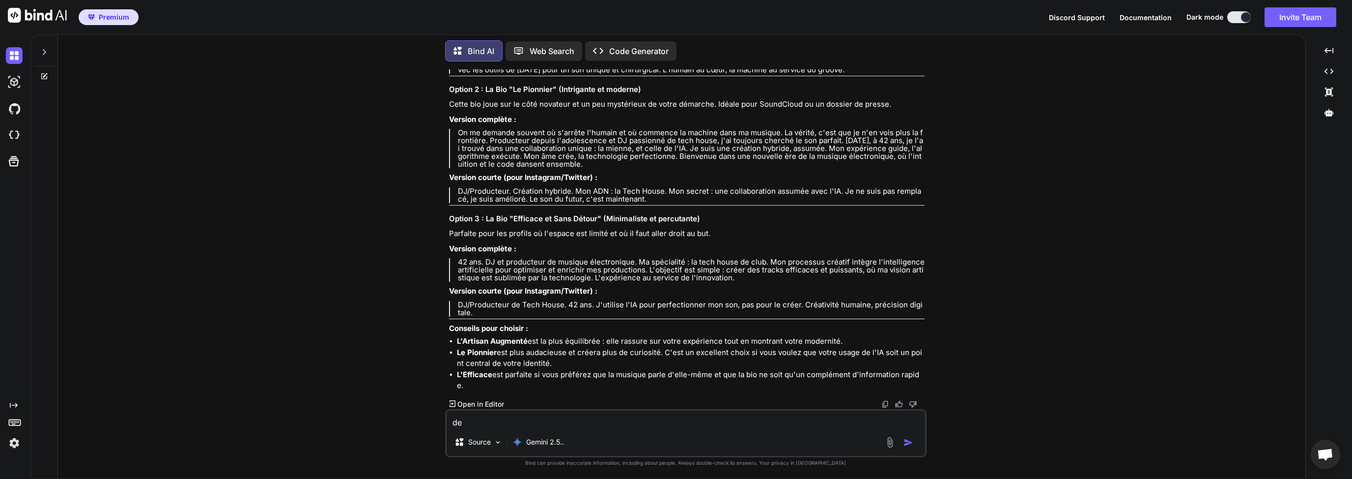
type textarea "d"
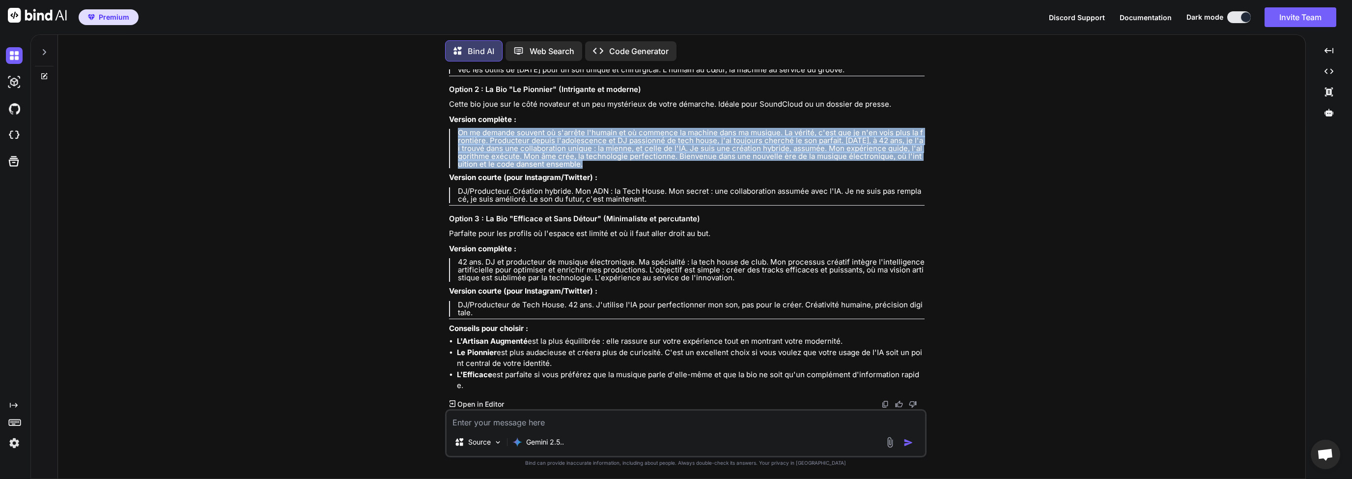
drag, startPoint x: 459, startPoint y: 143, endPoint x: 633, endPoint y: 183, distance: 178.4
click at [633, 183] on div "Absolument ! C'est un positionnement très moderne et intéressant. L'assumer est…" at bounding box center [687, 156] width 476 height 469
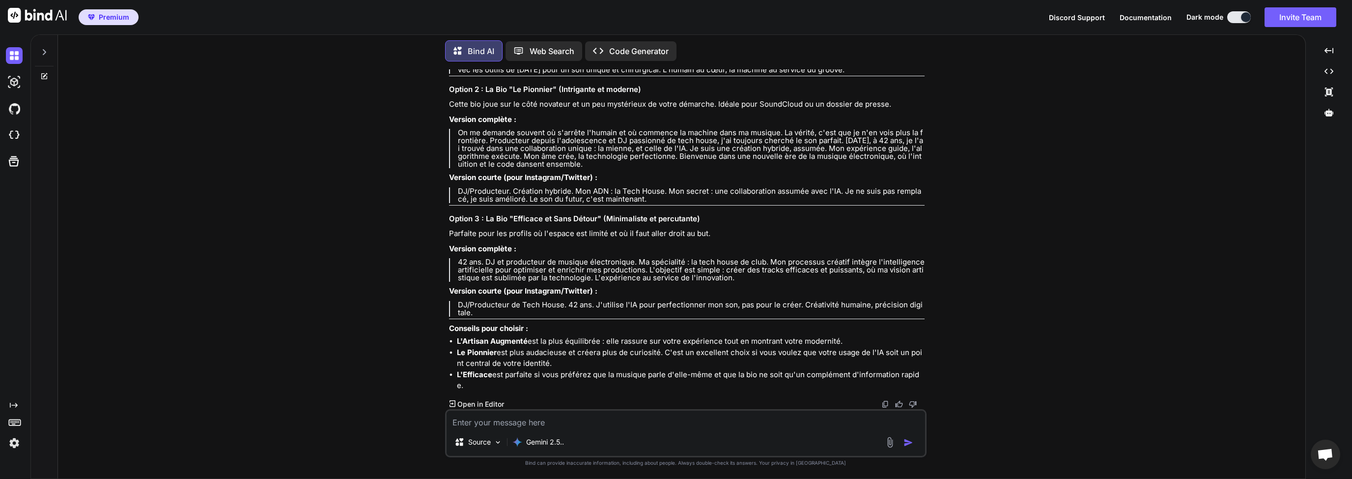
click at [533, 425] on textarea at bounding box center [686, 419] width 479 height 18
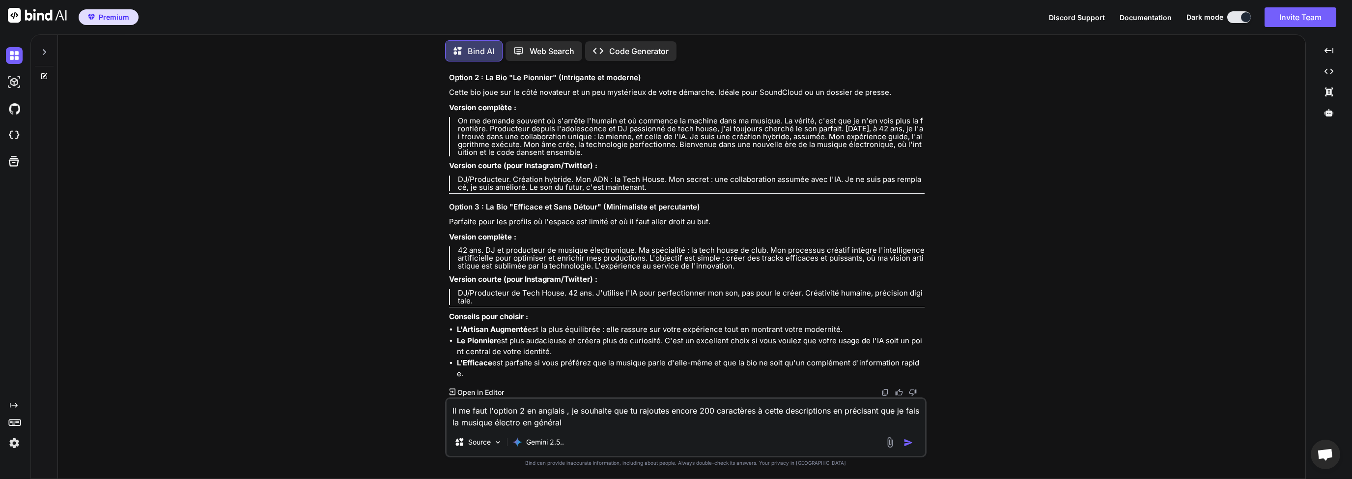
click at [659, 424] on textarea "Il me faut l'option 2 en anglais , je souhaite que tu rajoutes encore 200 carac…" at bounding box center [686, 412] width 479 height 29
type textarea "Il me faut l'option 2 en anglais , je souhaite que tu rajoutes encore 200 carac…"
click at [913, 442] on img "button" at bounding box center [909, 442] width 10 height 10
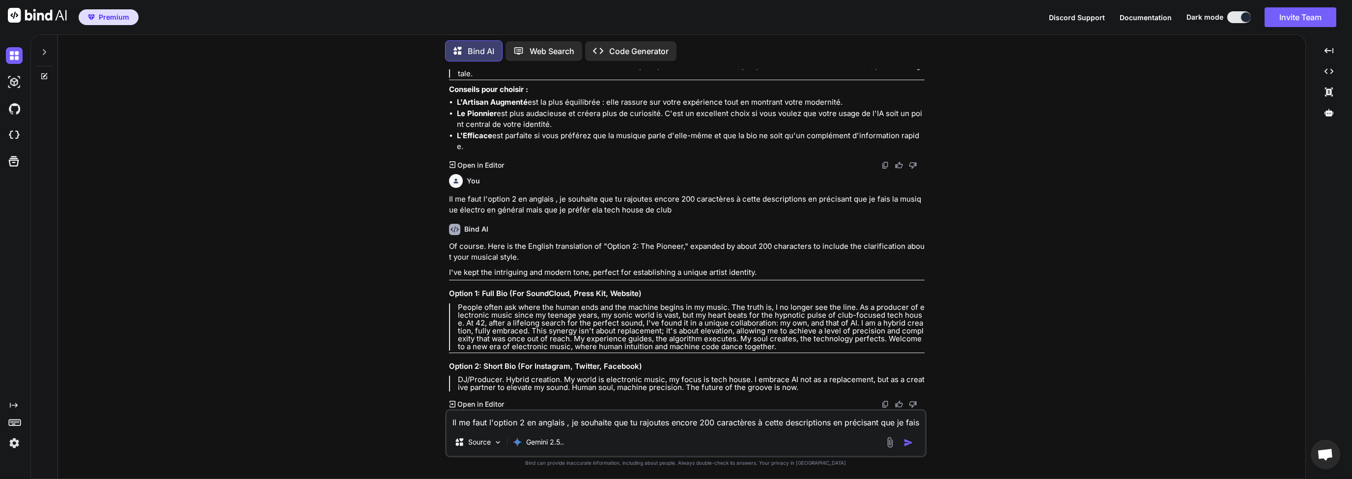
scroll to position [7308, 0]
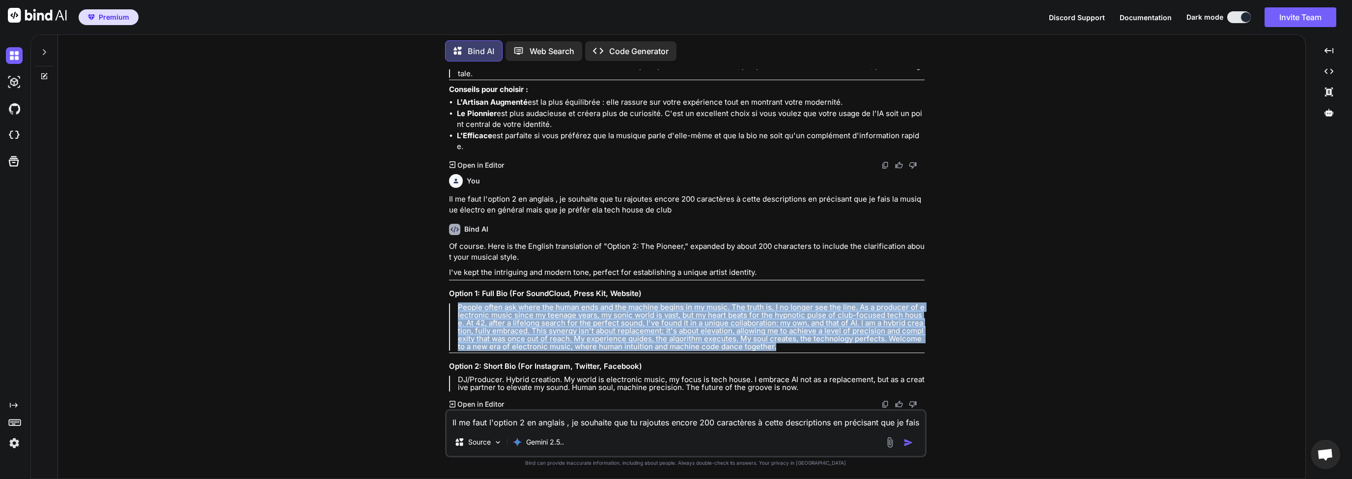
drag, startPoint x: 458, startPoint y: 307, endPoint x: 763, endPoint y: 348, distance: 307.4
click at [763, 348] on p "People often ask where the human ends and the machine begins in my music. The t…" at bounding box center [691, 326] width 467 height 47
